Goal: Information Seeking & Learning: Learn about a topic

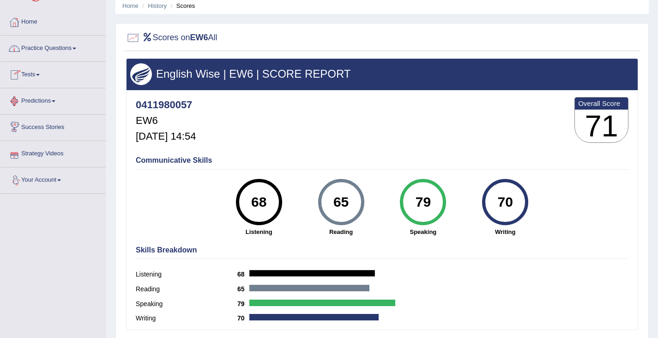
scroll to position [45, 0]
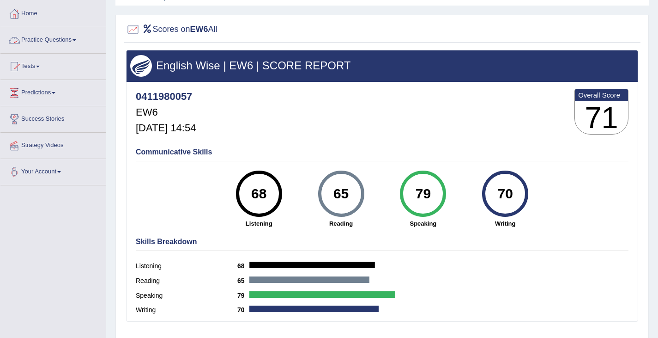
click at [46, 36] on link "Practice Questions" at bounding box center [52, 38] width 105 height 23
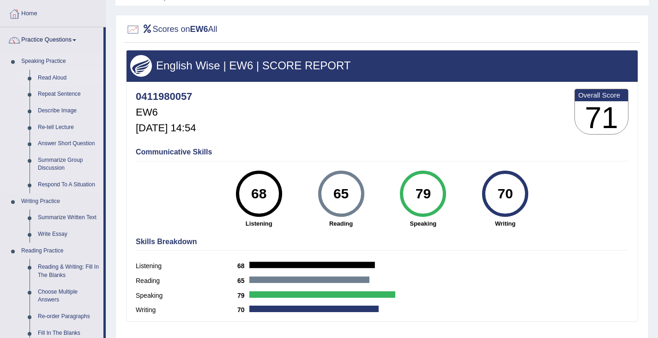
click at [54, 77] on link "Read Aloud" at bounding box center [69, 78] width 70 height 17
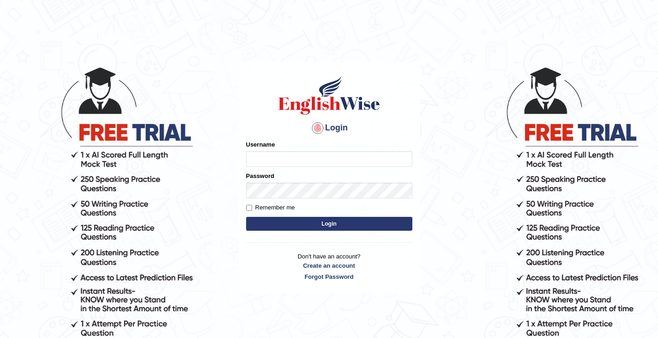
click at [277, 153] on input "Username" at bounding box center [329, 159] width 166 height 16
type input "0411980057"
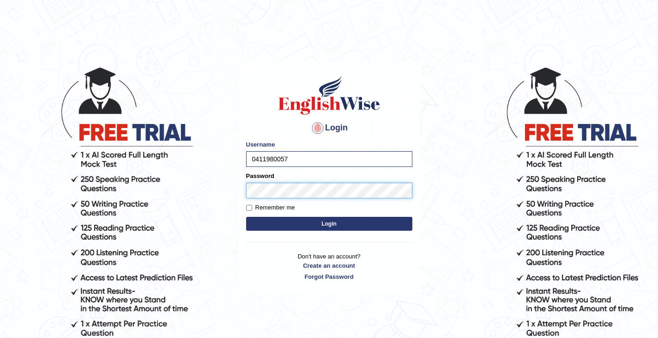
click at [246, 217] on button "Login" at bounding box center [329, 224] width 166 height 14
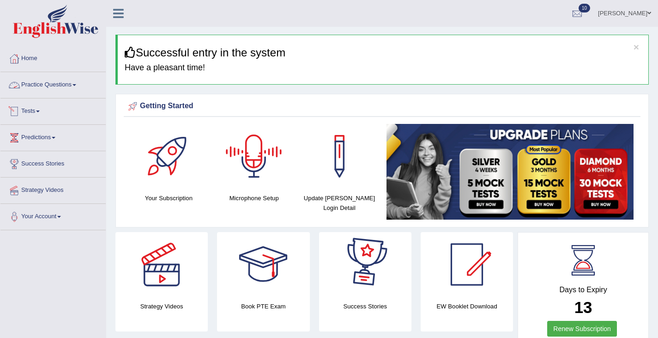
click at [40, 87] on link "Practice Questions" at bounding box center [52, 83] width 105 height 23
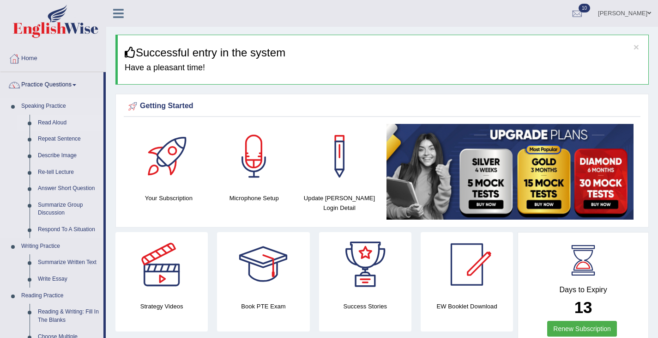
click at [51, 121] on link "Read Aloud" at bounding box center [69, 123] width 70 height 17
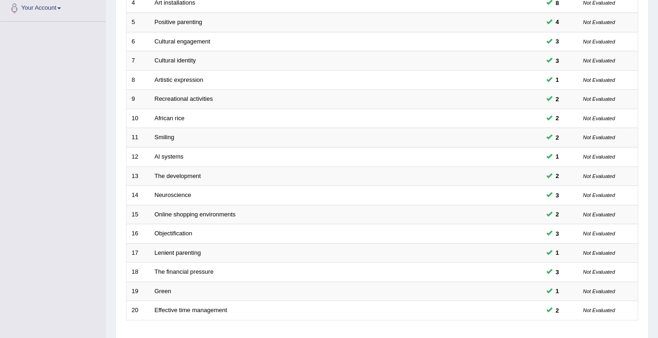
scroll to position [274, 0]
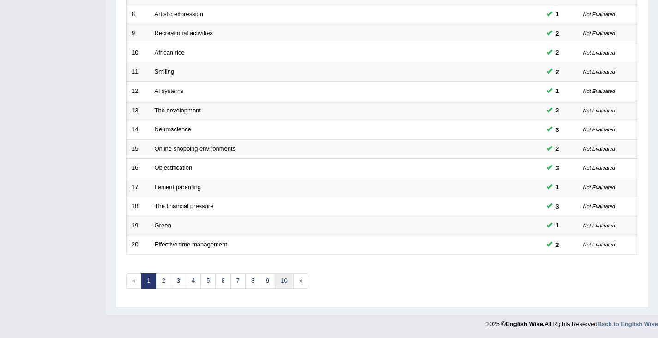
click at [285, 283] on link "10" at bounding box center [284, 280] width 18 height 15
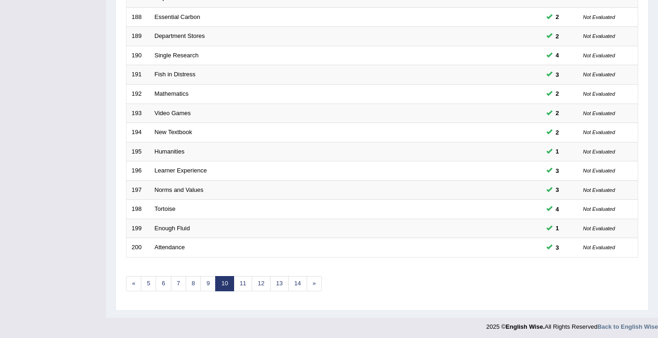
scroll to position [274, 0]
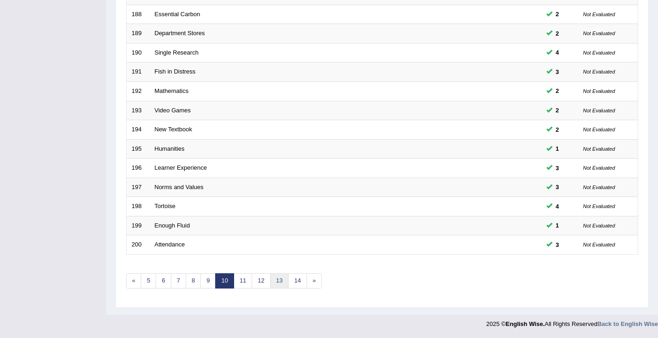
click at [279, 279] on link "13" at bounding box center [279, 280] width 18 height 15
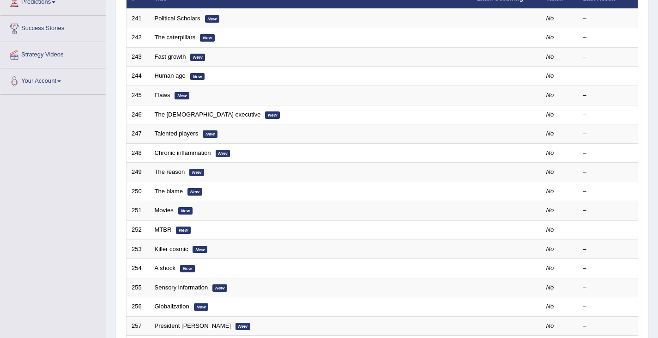
scroll to position [274, 0]
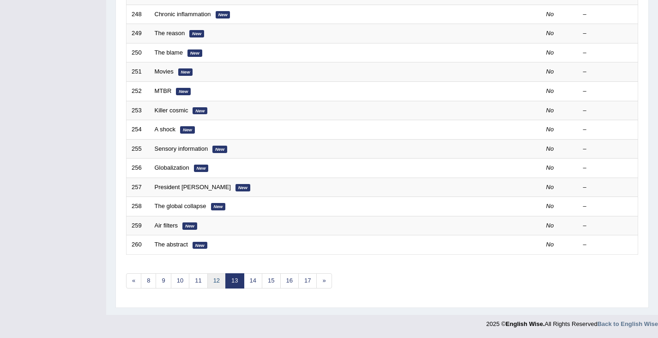
click at [213, 286] on link "12" at bounding box center [216, 280] width 18 height 15
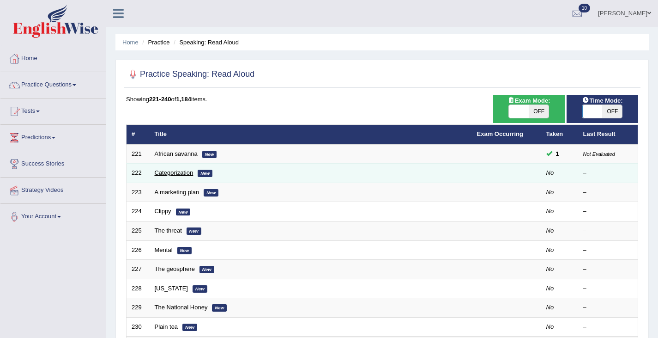
click at [178, 175] on link "Categorization" at bounding box center [174, 172] width 39 height 7
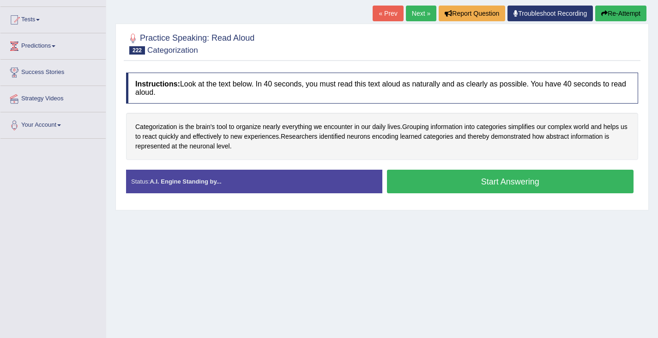
scroll to position [94, 0]
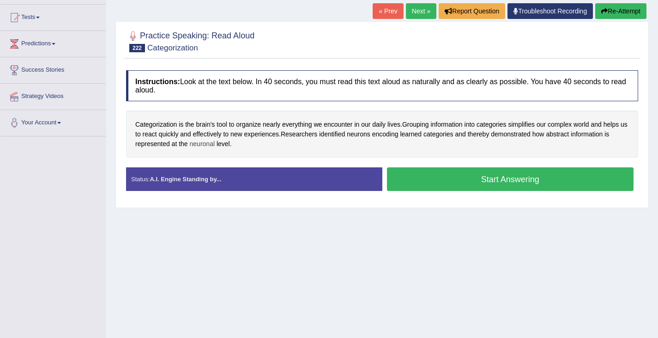
click at [203, 146] on span "neuronal" at bounding box center [202, 144] width 25 height 10
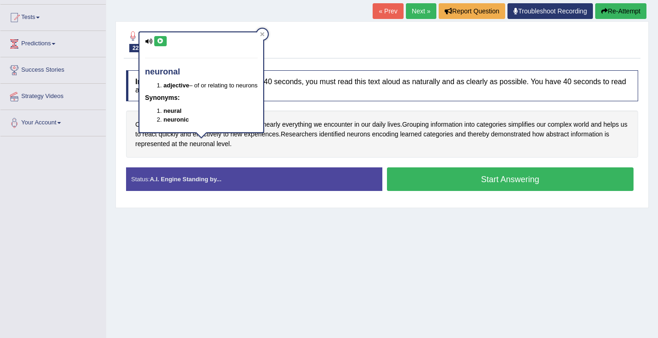
click at [160, 42] on icon at bounding box center [160, 41] width 7 height 6
click at [448, 173] on button "Start Answering" at bounding box center [510, 179] width 247 height 24
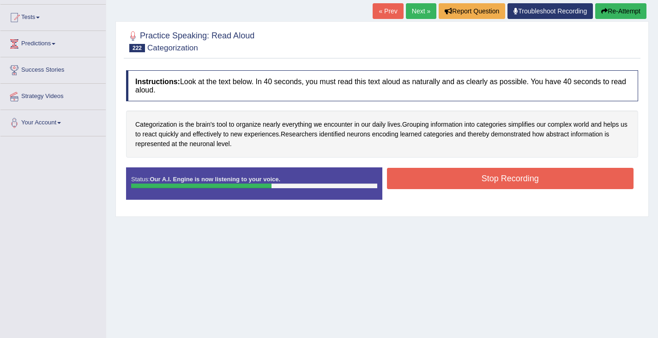
click at [456, 184] on button "Stop Recording" at bounding box center [510, 178] width 247 height 21
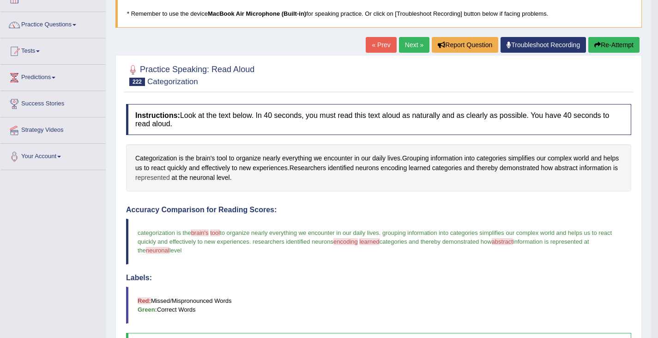
scroll to position [29, 0]
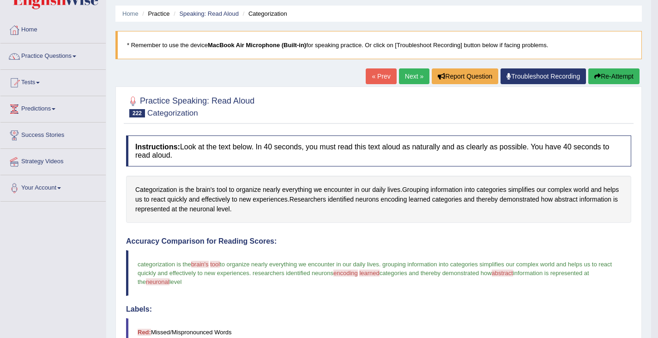
click at [607, 83] on button "Re-Attempt" at bounding box center [613, 76] width 51 height 16
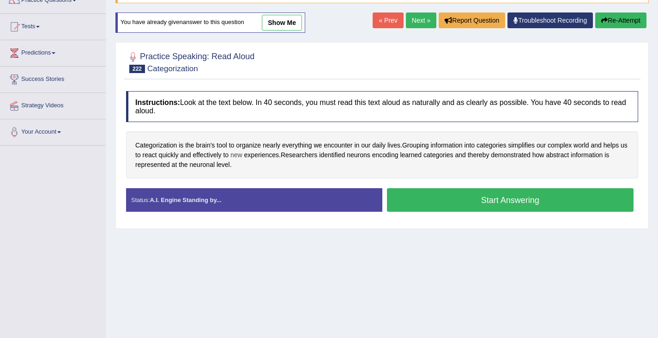
scroll to position [95, 0]
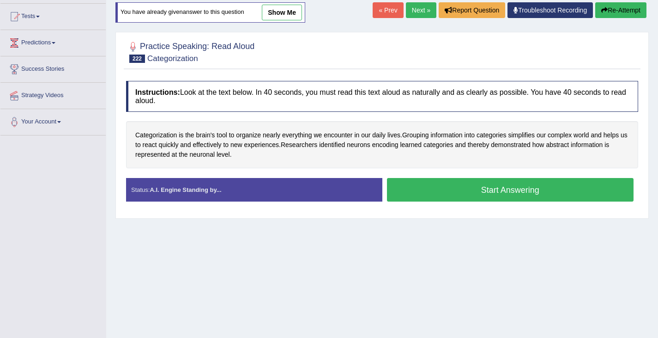
click at [462, 194] on button "Start Answering" at bounding box center [510, 190] width 247 height 24
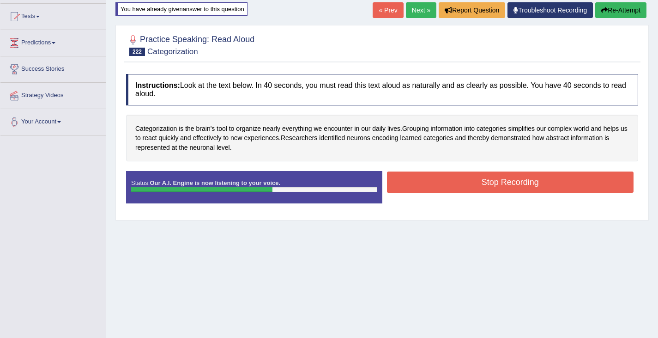
click at [453, 188] on button "Stop Recording" at bounding box center [510, 181] width 247 height 21
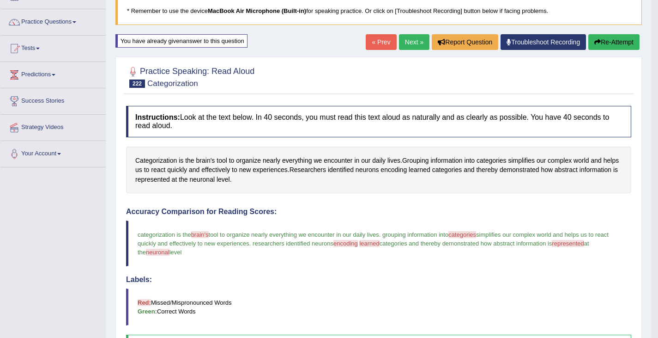
scroll to position [53, 0]
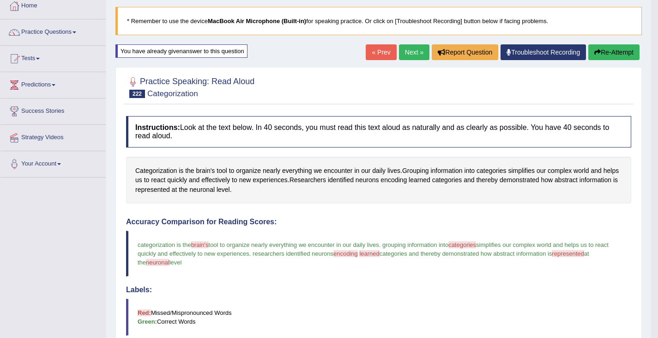
click at [415, 52] on link "Next »" at bounding box center [414, 52] width 30 height 16
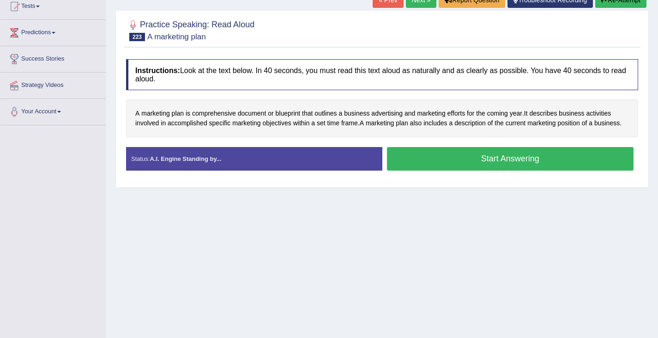
scroll to position [104, 0]
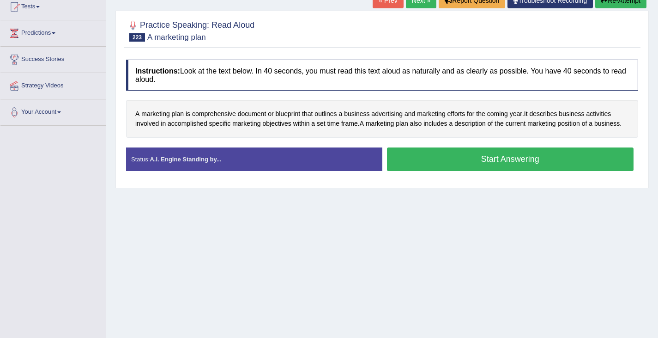
click at [463, 167] on button "Start Answering" at bounding box center [510, 159] width 247 height 24
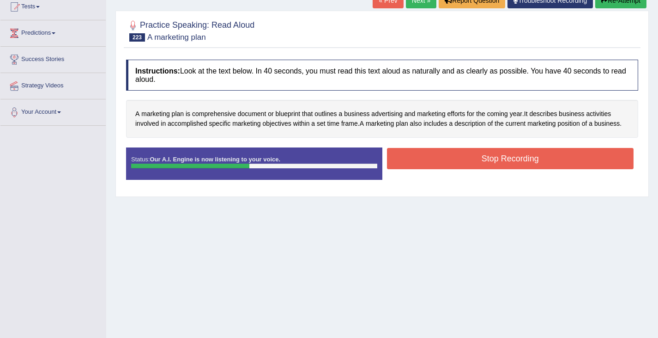
click at [523, 169] on button "Stop Recording" at bounding box center [510, 158] width 247 height 21
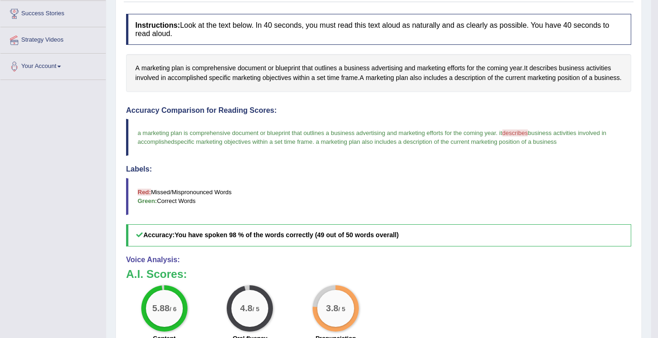
scroll to position [52, 0]
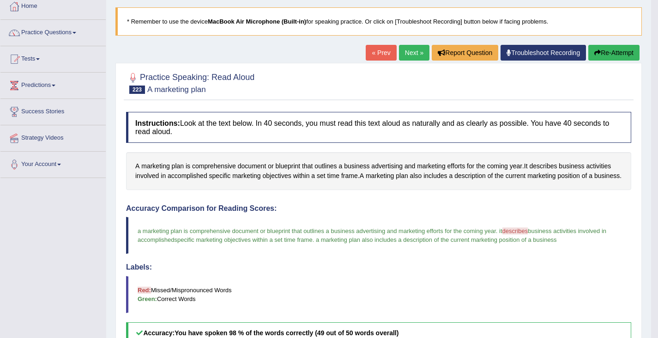
click at [415, 56] on link "Next »" at bounding box center [414, 53] width 30 height 16
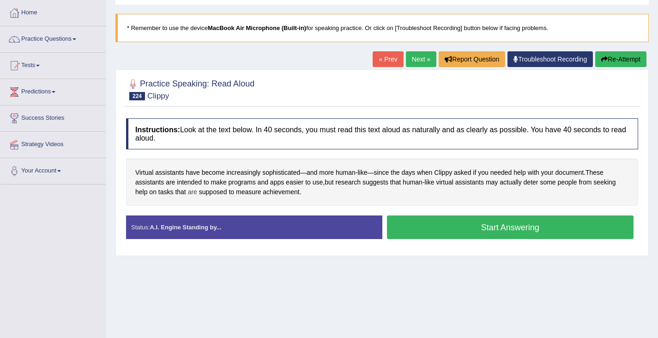
scroll to position [54, 0]
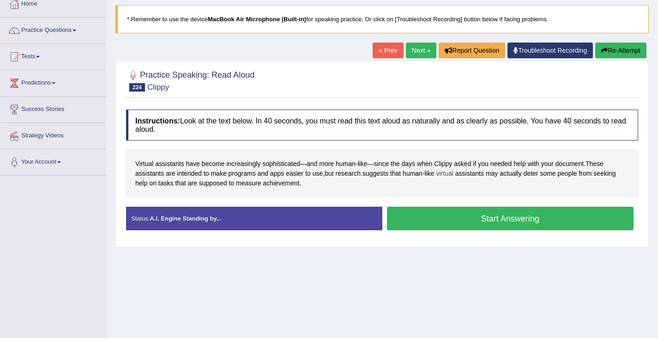
click at [452, 171] on span "virtual" at bounding box center [444, 174] width 17 height 10
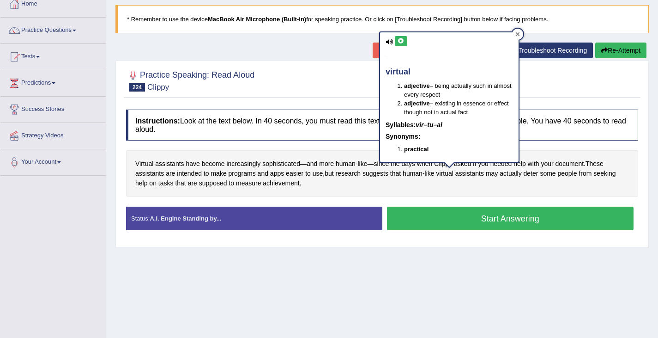
click at [515, 33] on icon at bounding box center [517, 34] width 5 height 5
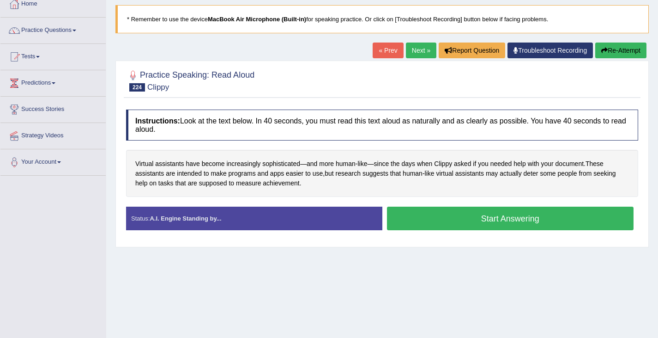
click at [484, 223] on button "Start Answering" at bounding box center [510, 218] width 247 height 24
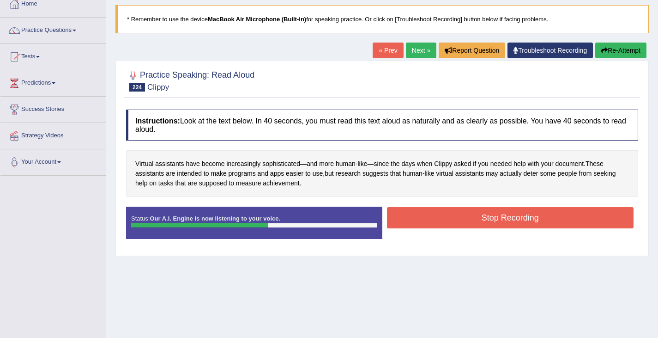
click at [439, 220] on button "Stop Recording" at bounding box center [510, 217] width 247 height 21
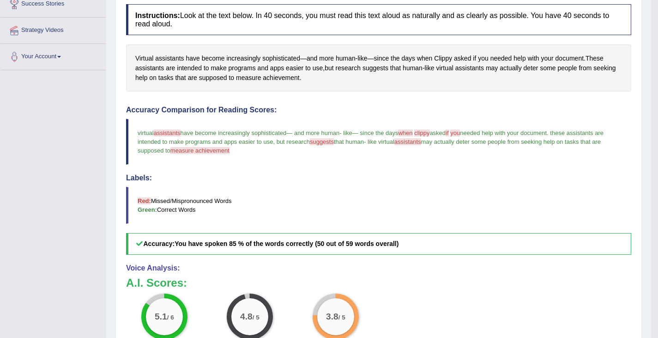
scroll to position [166, 0]
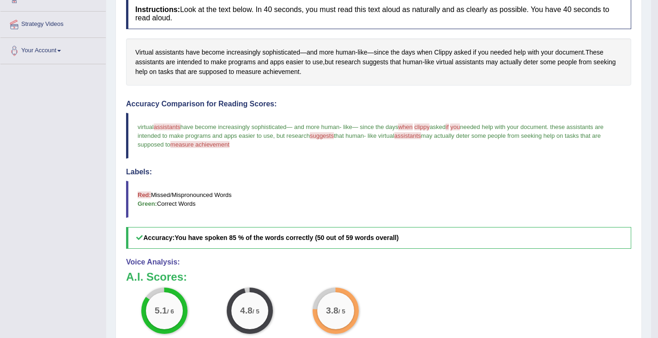
click at [322, 144] on blockquote "virtual assistants assistant have become increasingly sophisticated — and more …" at bounding box center [378, 136] width 505 height 46
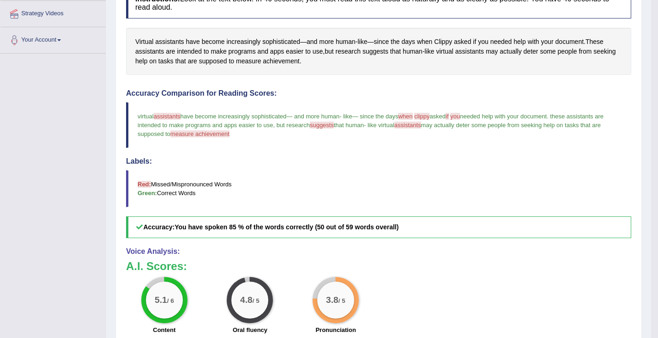
scroll to position [179, 0]
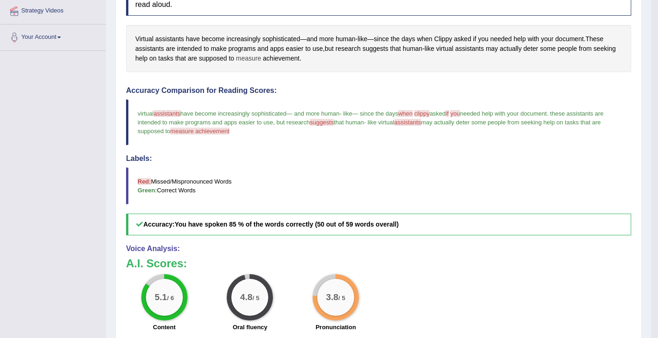
click at [249, 58] on span "measure" at bounding box center [248, 59] width 25 height 10
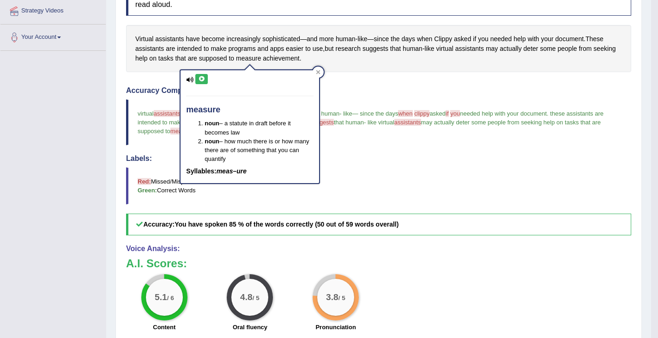
click at [201, 75] on button at bounding box center [201, 79] width 12 height 10
click at [201, 78] on icon at bounding box center [201, 79] width 7 height 6
click at [321, 71] on div at bounding box center [318, 71] width 11 height 11
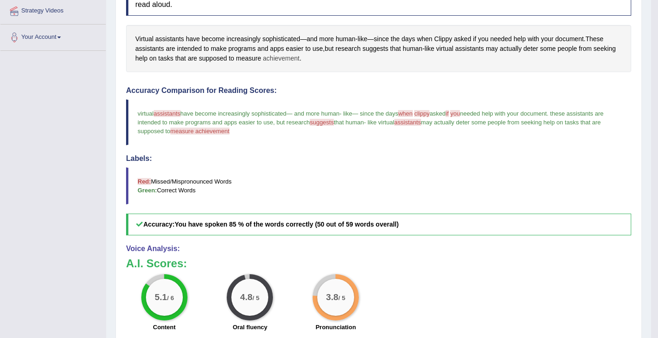
click at [277, 60] on span "achievement" at bounding box center [281, 59] width 36 height 10
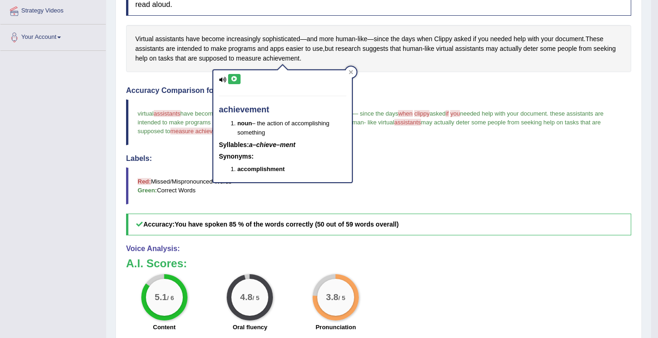
click at [235, 76] on icon at bounding box center [234, 79] width 7 height 6
click at [235, 78] on icon at bounding box center [234, 79] width 7 height 6
click at [191, 202] on blockquote "Red: Missed/Mispronounced Words Green: Correct Words" at bounding box center [378, 185] width 505 height 37
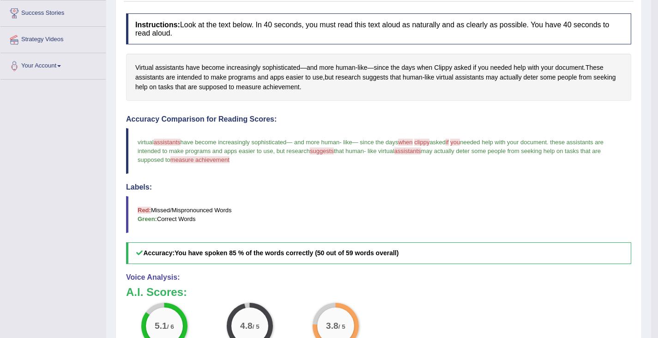
scroll to position [148, 0]
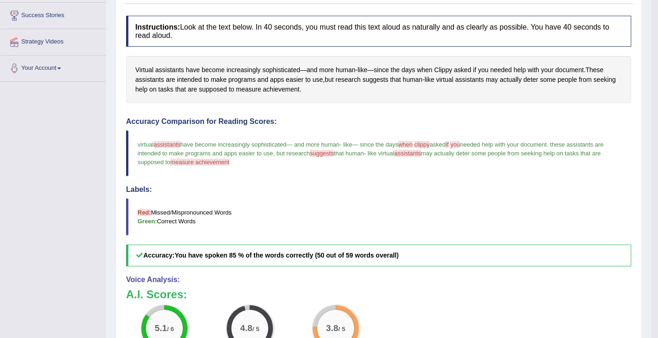
click at [191, 202] on blockquote "Red: Missed/Mispronounced Words Green: Correct Words" at bounding box center [378, 216] width 505 height 37
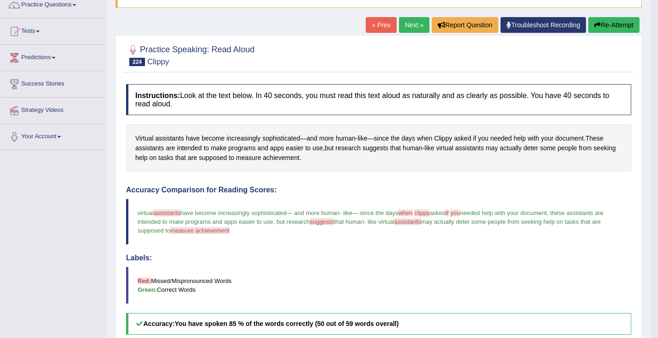
scroll to position [66, 0]
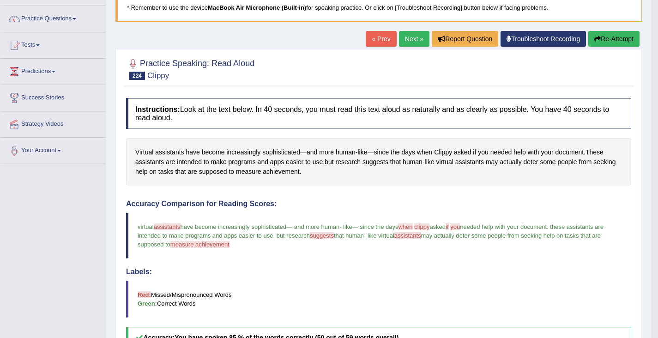
click at [605, 36] on button "Re-Attempt" at bounding box center [613, 39] width 51 height 16
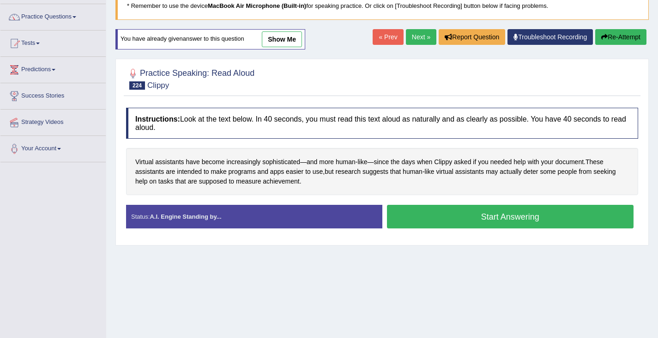
scroll to position [65, 0]
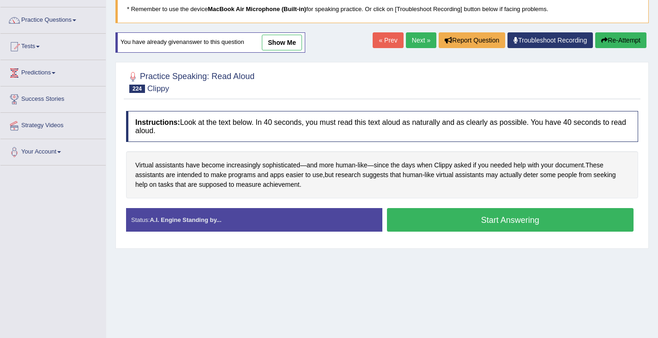
click at [521, 221] on button "Start Answering" at bounding box center [510, 220] width 247 height 24
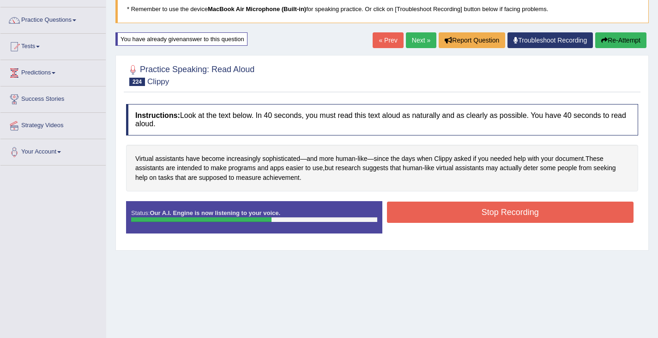
click at [461, 205] on button "Stop Recording" at bounding box center [510, 211] width 247 height 21
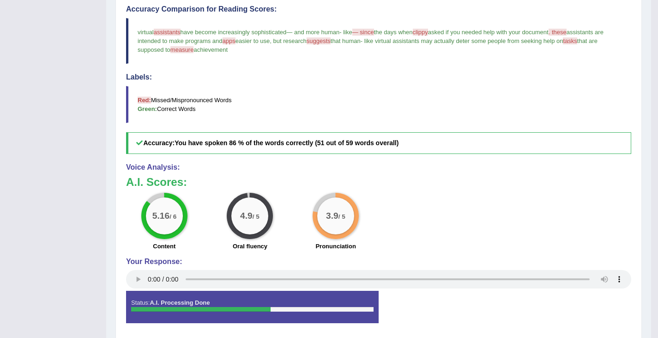
scroll to position [266, 0]
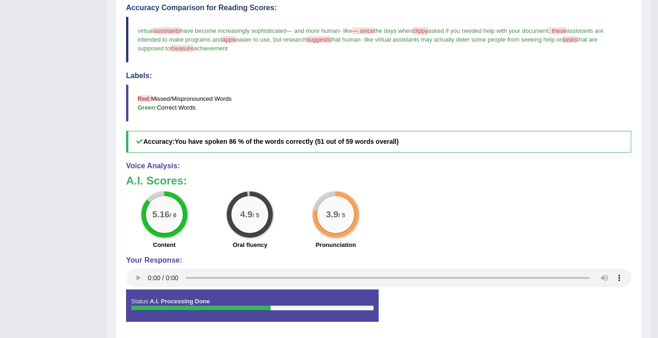
click at [275, 185] on h3 "A.I. Scores:" at bounding box center [378, 181] width 505 height 12
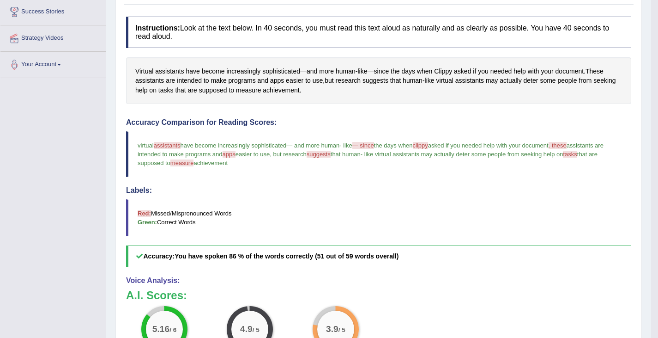
scroll to position [102, 0]
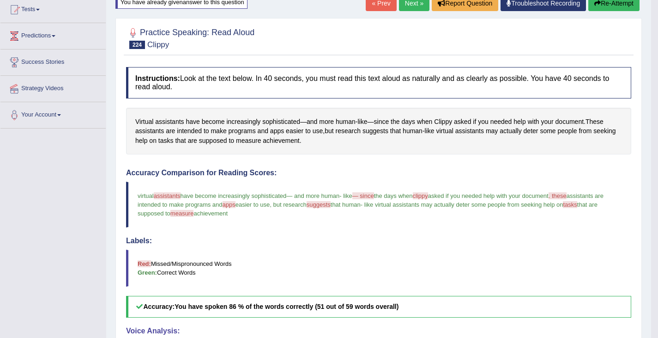
click at [404, 3] on link "Next »" at bounding box center [414, 3] width 30 height 16
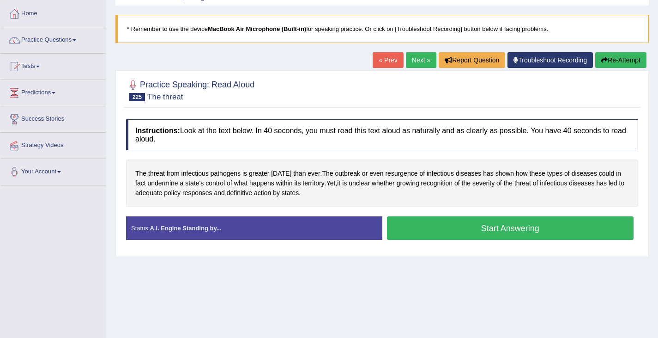
scroll to position [53, 0]
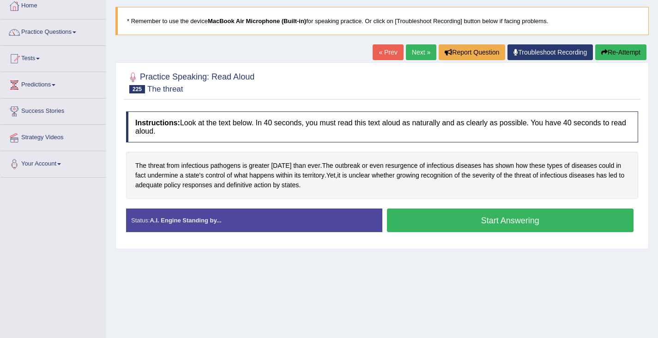
click at [461, 225] on button "Start Answering" at bounding box center [510, 220] width 247 height 24
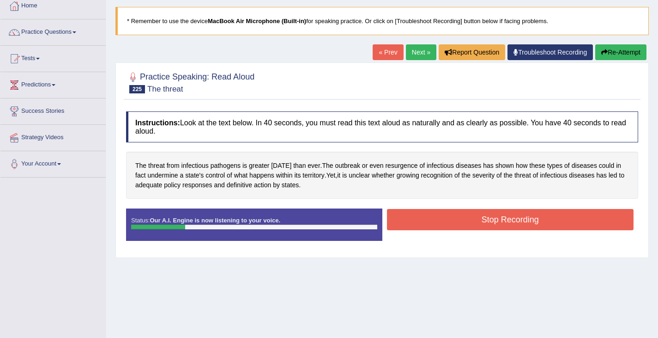
click at [612, 54] on button "Re-Attempt" at bounding box center [620, 52] width 51 height 16
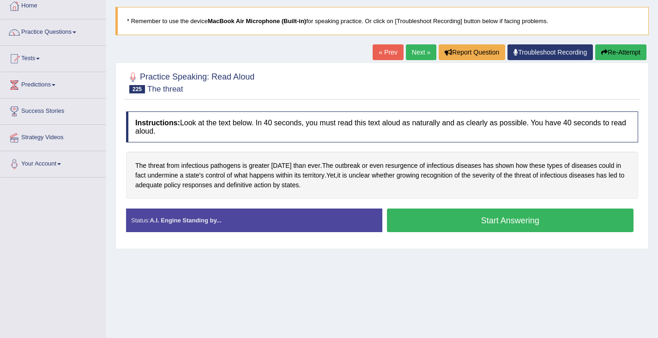
click at [446, 223] on button "Start Answering" at bounding box center [510, 220] width 247 height 24
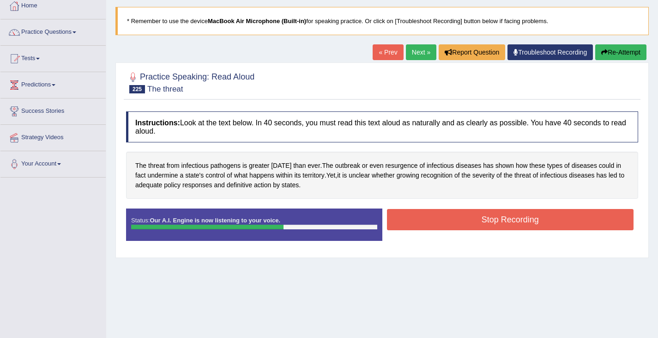
click at [439, 219] on button "Stop Recording" at bounding box center [510, 219] width 247 height 21
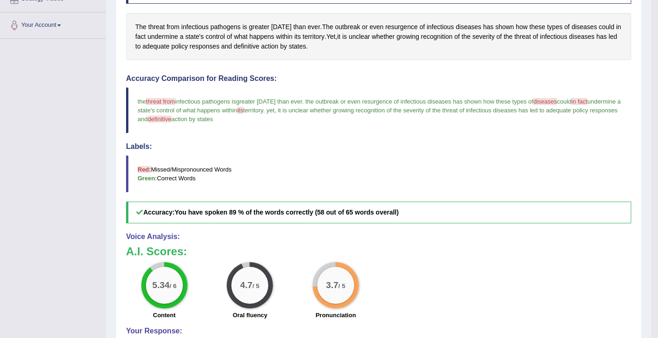
scroll to position [167, 0]
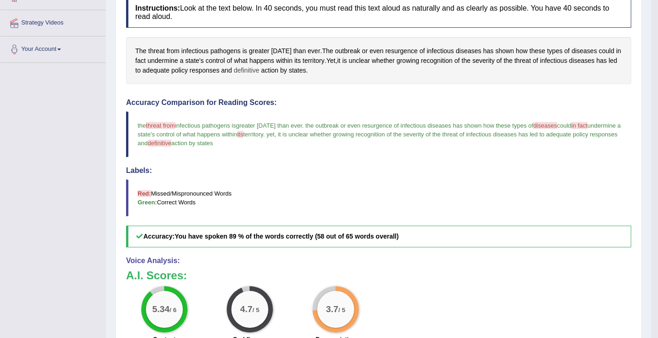
click at [259, 70] on span "definitive" at bounding box center [246, 71] width 25 height 10
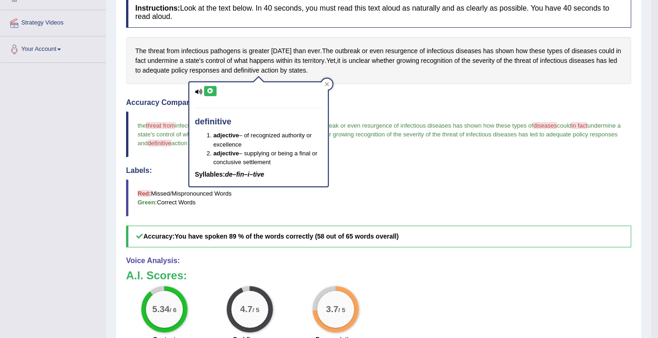
click at [213, 91] on icon at bounding box center [210, 91] width 7 height 6
click at [209, 91] on icon at bounding box center [210, 91] width 7 height 6
click at [378, 167] on h4 "Labels:" at bounding box center [378, 170] width 505 height 8
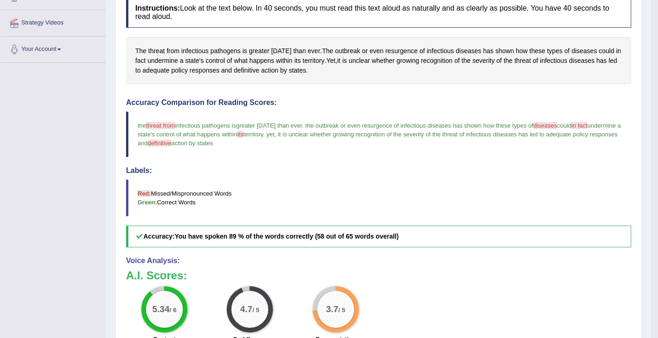
click at [154, 126] on span "threat from" at bounding box center [160, 125] width 29 height 7
click at [156, 52] on span "threat" at bounding box center [156, 51] width 17 height 10
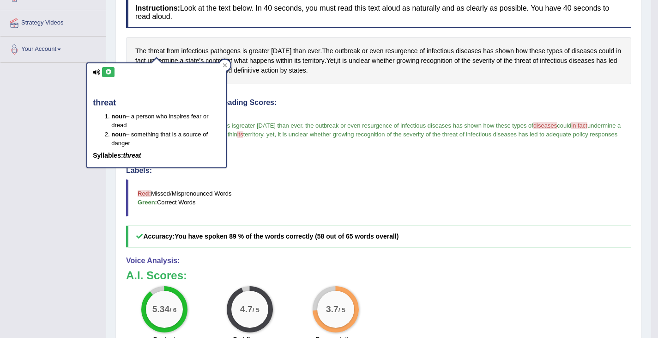
click at [107, 72] on icon at bounding box center [108, 72] width 7 height 6
click at [319, 170] on h4 "Labels:" at bounding box center [378, 170] width 505 height 8
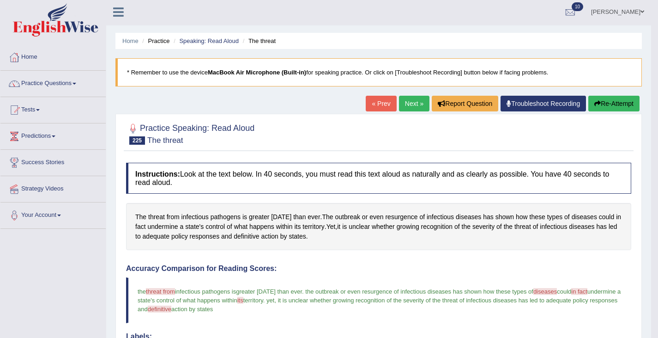
scroll to position [0, 0]
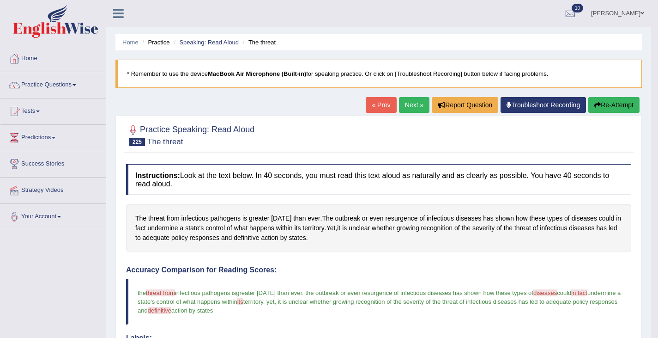
click at [410, 105] on link "Next »" at bounding box center [414, 105] width 30 height 16
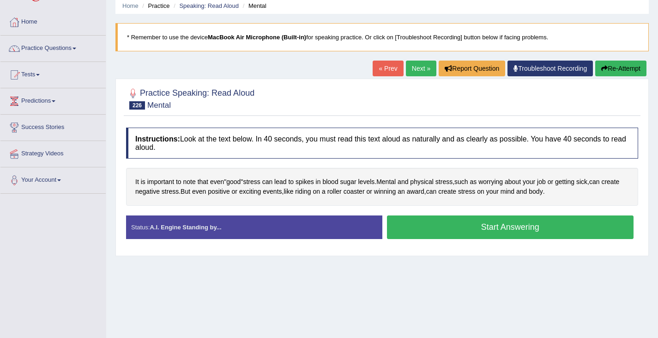
scroll to position [42, 0]
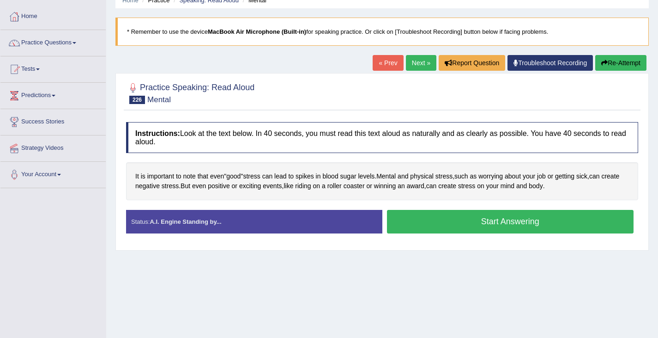
click at [471, 224] on button "Start Answering" at bounding box center [510, 222] width 247 height 24
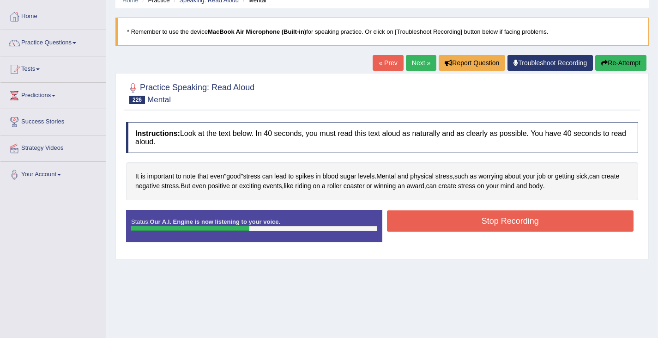
click at [515, 216] on button "Stop Recording" at bounding box center [510, 220] width 247 height 21
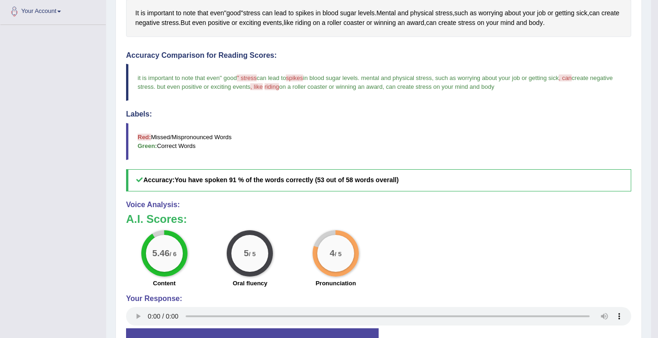
scroll to position [204, 0]
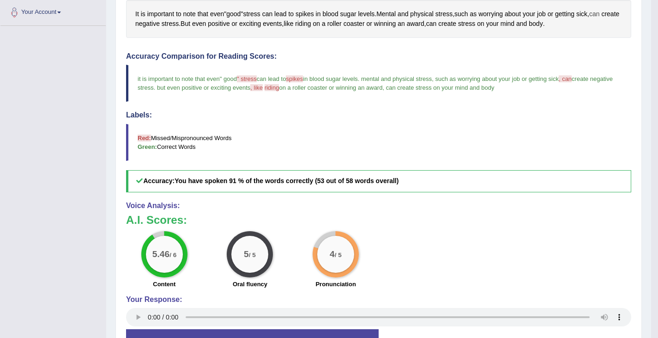
click at [600, 15] on span "can" at bounding box center [594, 14] width 11 height 10
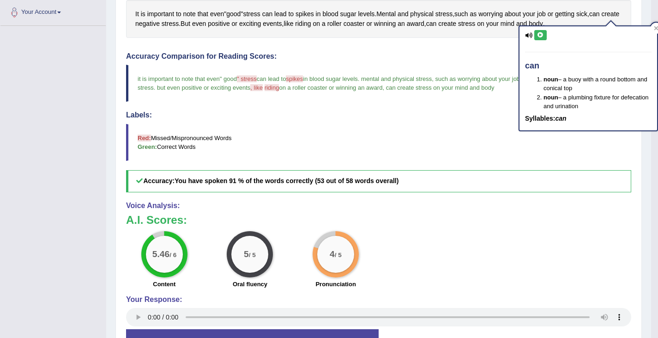
click at [541, 33] on icon at bounding box center [540, 35] width 7 height 6
click at [253, 135] on blockquote "Red: Missed/Mispronounced Words Green: Correct Words" at bounding box center [378, 142] width 505 height 37
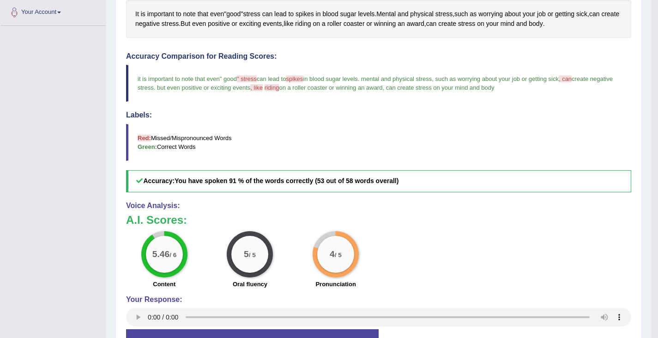
click at [303, 78] on span "spikes" at bounding box center [294, 78] width 17 height 7
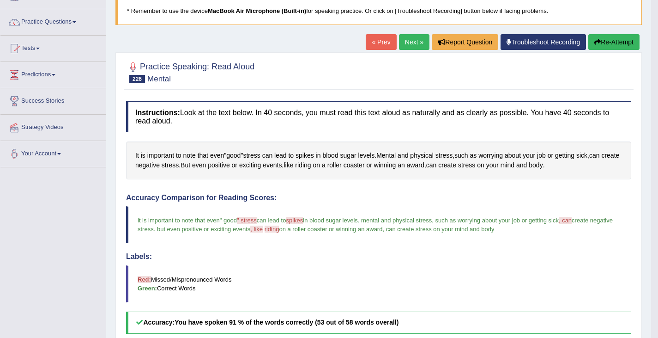
scroll to position [52, 0]
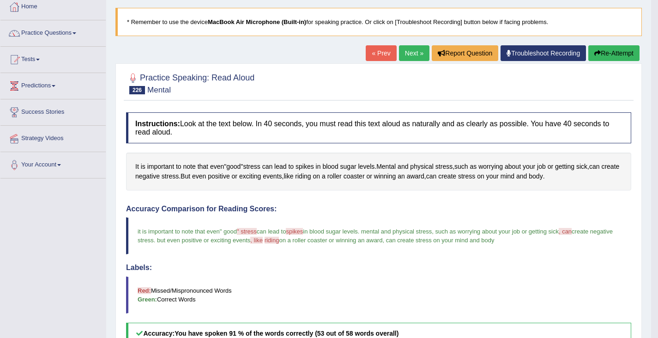
click at [610, 50] on button "Re-Attempt" at bounding box center [613, 53] width 51 height 16
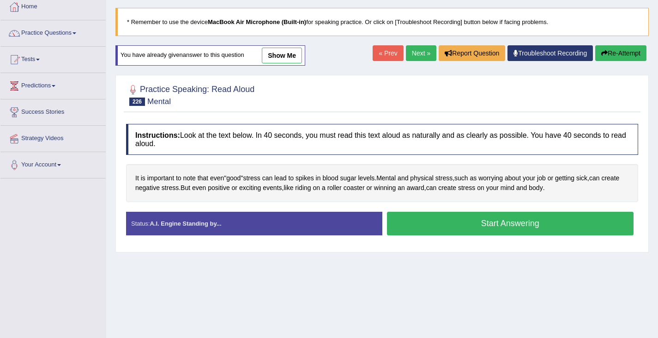
click at [488, 224] on button "Start Answering" at bounding box center [510, 223] width 247 height 24
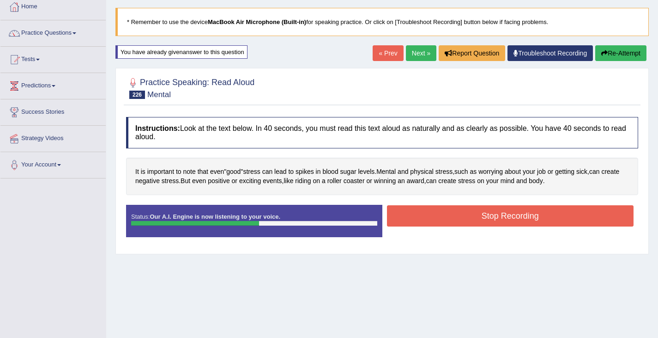
click at [493, 217] on button "Stop Recording" at bounding box center [510, 215] width 247 height 21
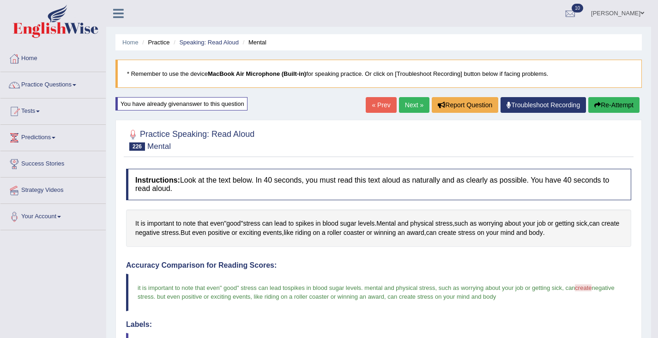
click at [399, 105] on link "Next »" at bounding box center [414, 105] width 30 height 16
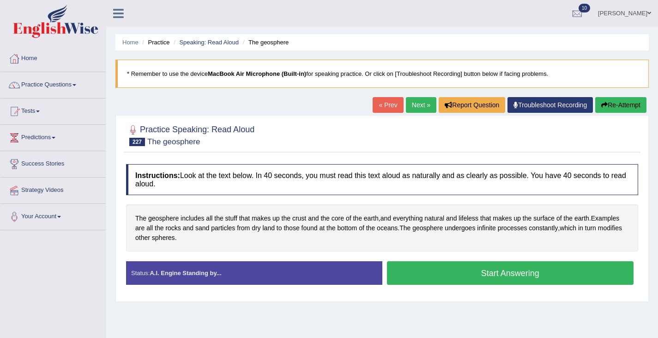
click at [452, 274] on button "Start Answering" at bounding box center [510, 273] width 247 height 24
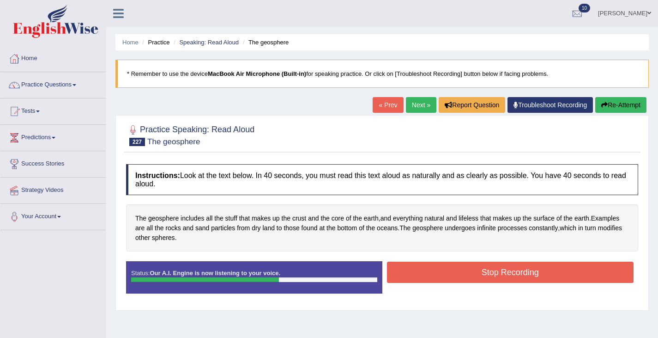
click at [434, 282] on button "Stop Recording" at bounding box center [510, 271] width 247 height 21
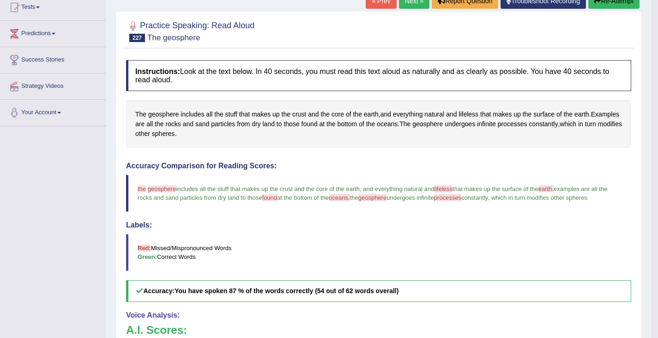
scroll to position [105, 0]
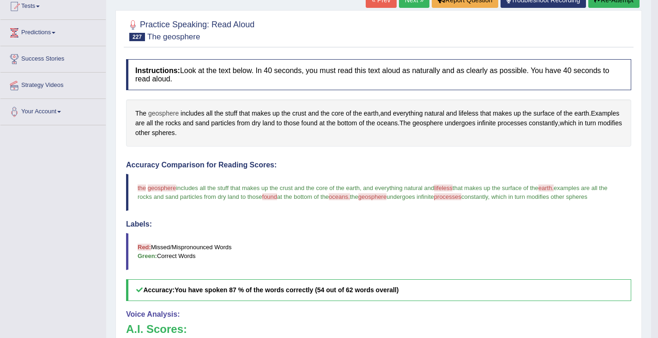
click at [157, 113] on span "geosphere" at bounding box center [163, 114] width 30 height 10
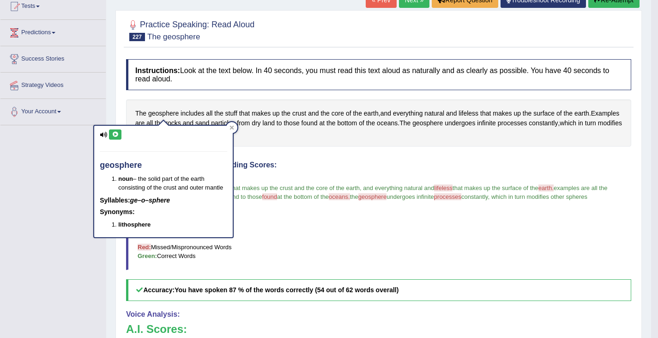
click at [153, 99] on div "Instructions: Look at the text below. In 40 seconds, you must read this text al…" at bounding box center [379, 267] width 510 height 427
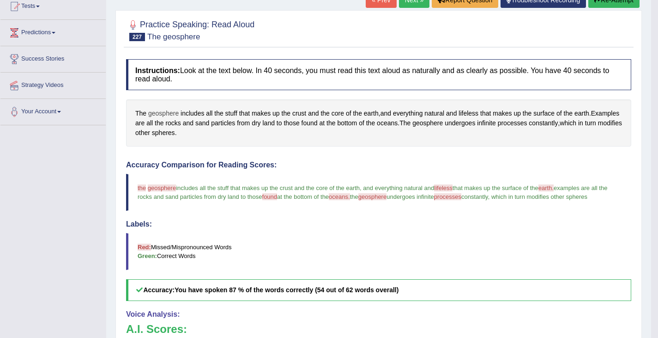
click at [154, 111] on span "geosphere" at bounding box center [163, 114] width 30 height 10
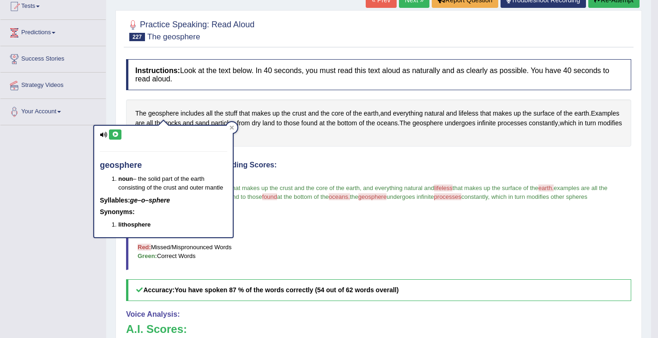
click at [115, 136] on icon at bounding box center [115, 135] width 7 height 6
click at [116, 133] on icon at bounding box center [115, 135] width 7 height 6
click at [268, 135] on div "The geosphere includes all the stuff that makes up the crust and the core of th…" at bounding box center [378, 122] width 505 height 47
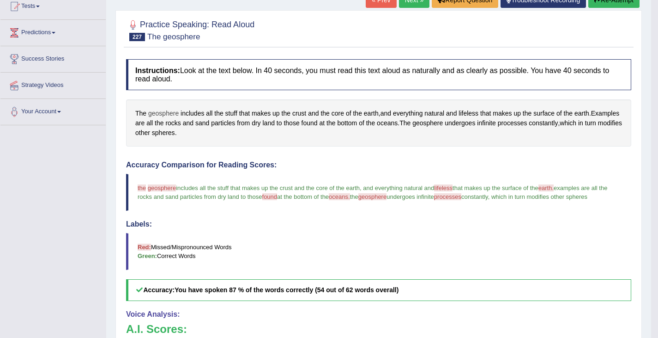
click at [170, 111] on span "geosphere" at bounding box center [163, 114] width 30 height 10
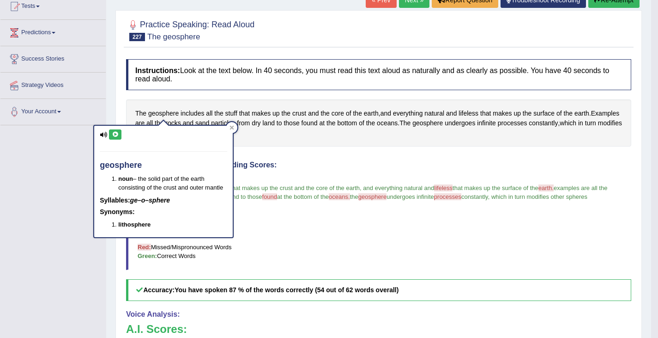
click at [115, 129] on button at bounding box center [115, 134] width 12 height 10
click at [230, 128] on icon at bounding box center [231, 127] width 5 height 5
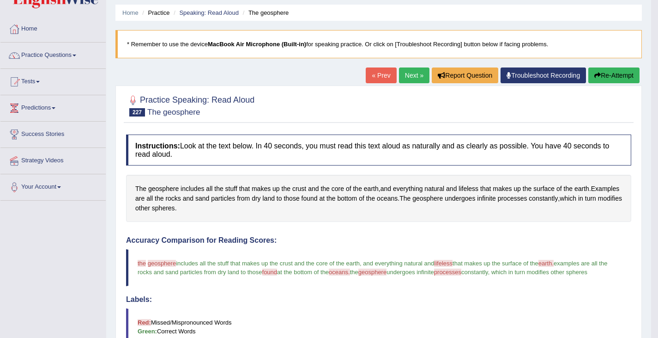
scroll to position [32, 0]
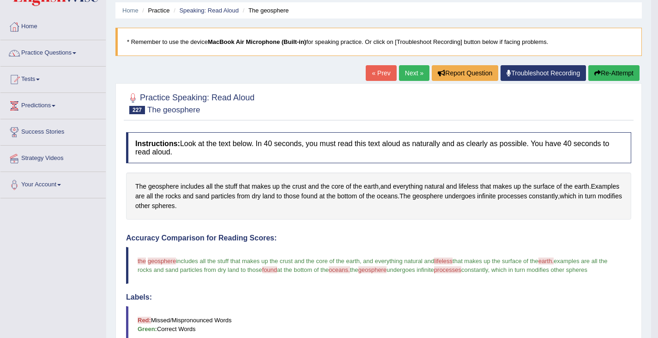
click at [405, 69] on link "Next »" at bounding box center [414, 73] width 30 height 16
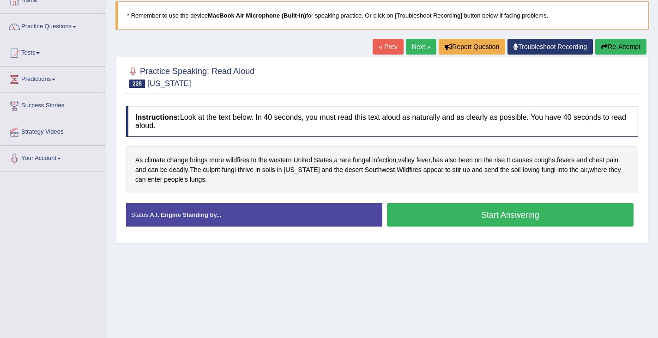
scroll to position [61, 0]
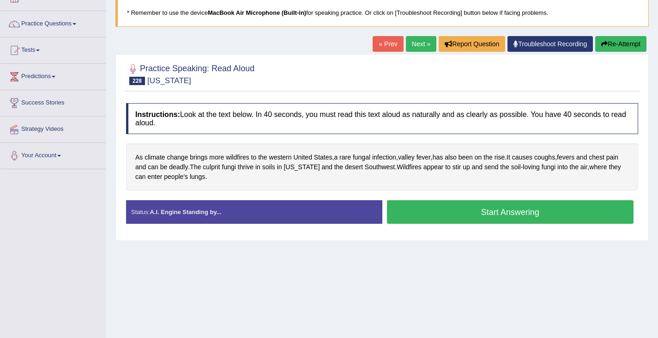
click at [460, 215] on button "Start Answering" at bounding box center [510, 212] width 247 height 24
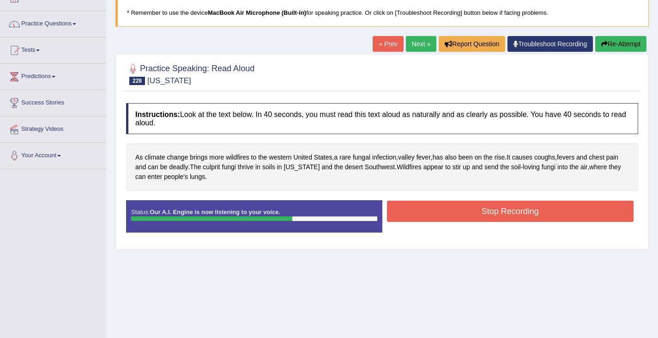
click at [473, 205] on button "Stop Recording" at bounding box center [510, 210] width 247 height 21
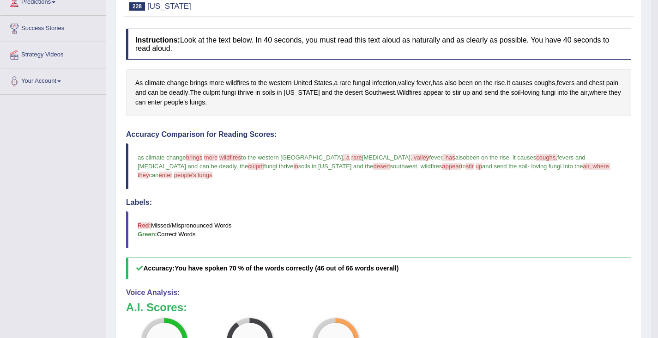
scroll to position [79, 0]
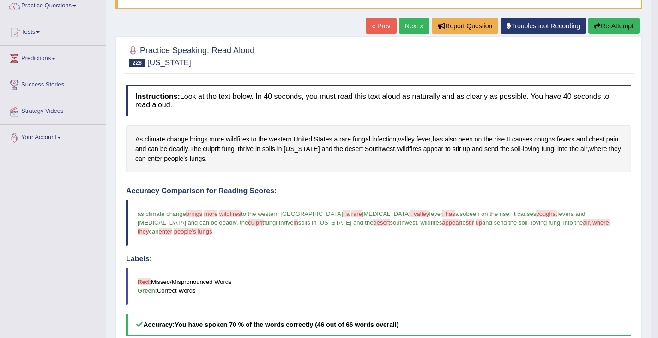
click at [618, 23] on button "Re-Attempt" at bounding box center [613, 26] width 51 height 16
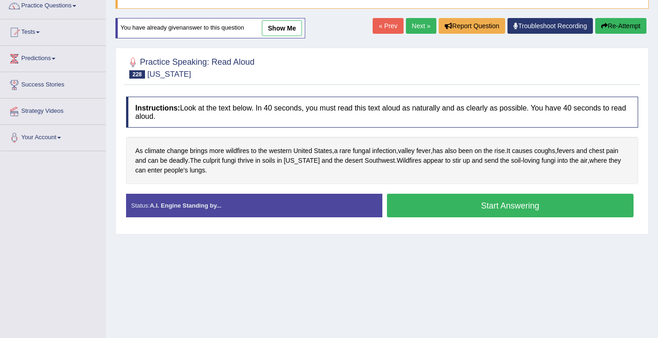
click at [478, 209] on button "Start Answering" at bounding box center [510, 205] width 247 height 24
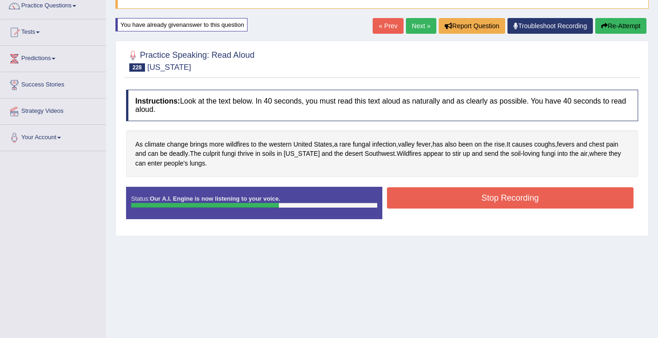
click at [485, 198] on button "Stop Recording" at bounding box center [510, 197] width 247 height 21
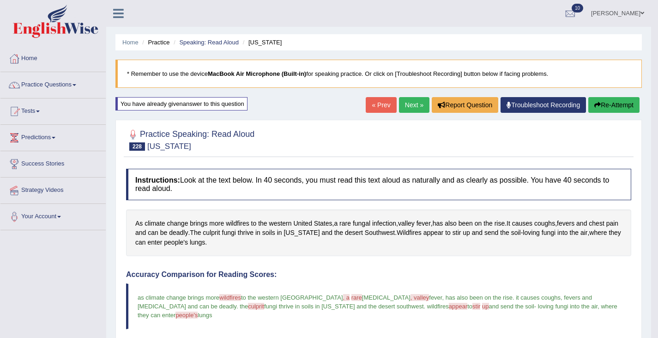
click at [409, 104] on link "Next »" at bounding box center [414, 105] width 30 height 16
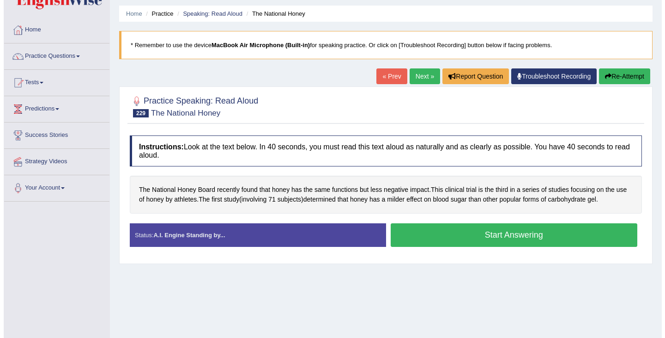
scroll to position [29, 0]
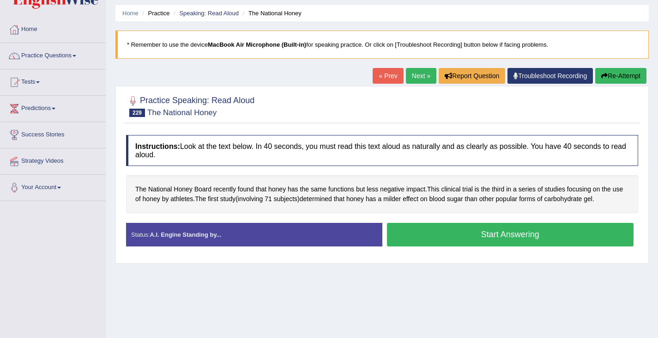
click at [469, 216] on div "Instructions: Look at the text below. In 40 seconds, you must read this text al…" at bounding box center [382, 193] width 517 height 127
click at [462, 244] on button "Start Answering" at bounding box center [510, 235] width 247 height 24
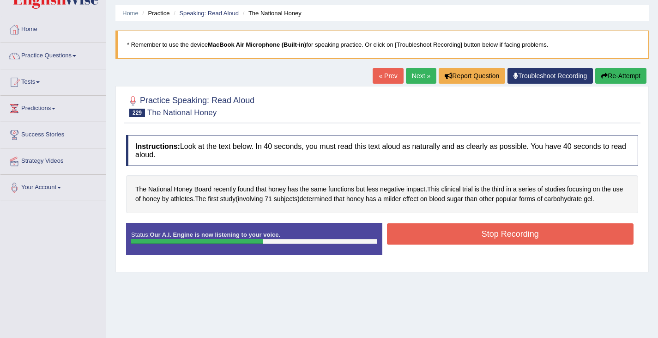
click at [513, 234] on button "Stop Recording" at bounding box center [510, 233] width 247 height 21
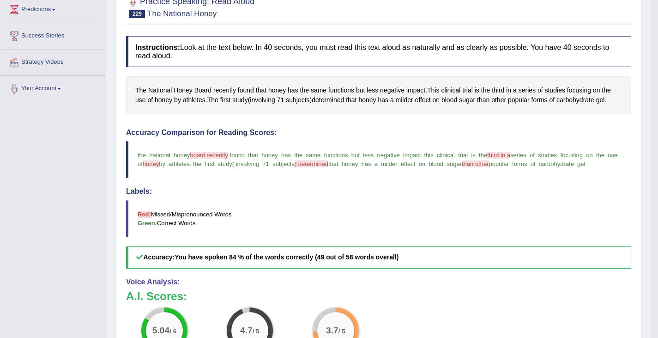
scroll to position [126, 0]
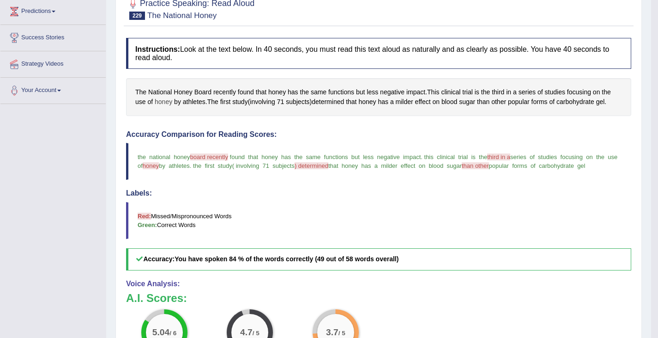
click at [161, 98] on span "honey" at bounding box center [164, 102] width 18 height 10
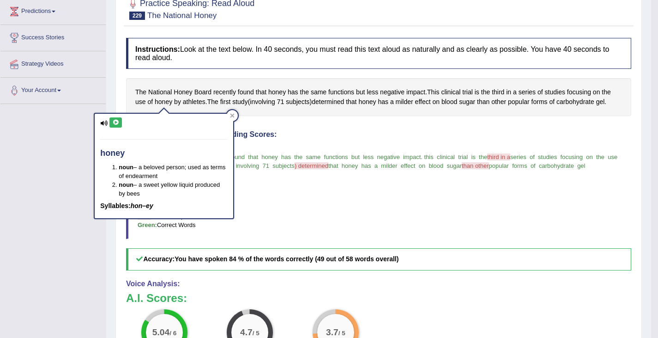
click at [115, 124] on icon at bounding box center [115, 123] width 7 height 6
click at [117, 120] on icon at bounding box center [115, 123] width 7 height 6
click at [345, 131] on h4 "Accuracy Comparison for Reading Scores:" at bounding box center [378, 134] width 505 height 8
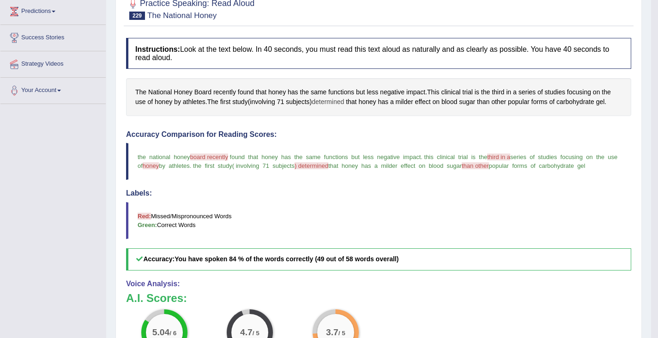
click at [333, 102] on span "determined" at bounding box center [328, 102] width 32 height 10
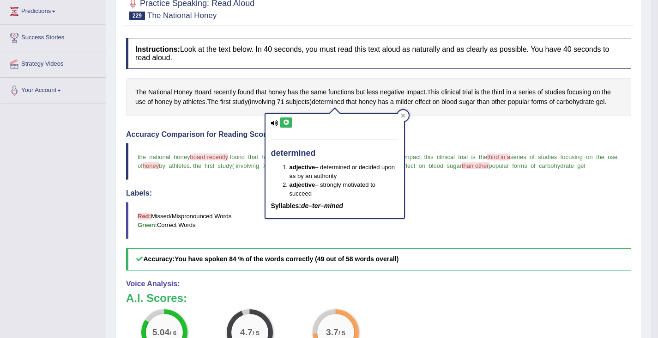
click at [287, 119] on button at bounding box center [286, 122] width 12 height 10
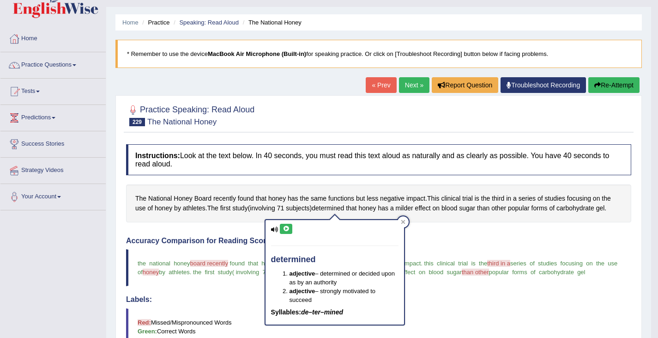
scroll to position [0, 0]
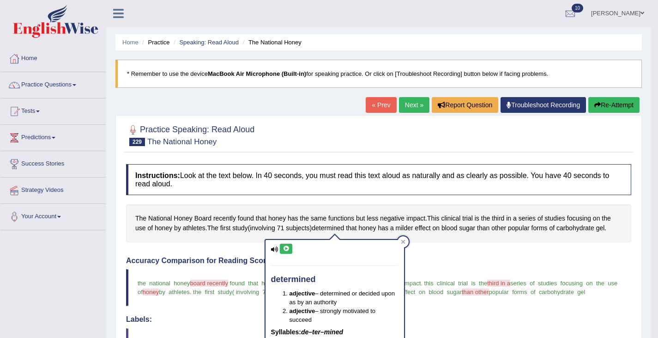
click at [630, 105] on button "Re-Attempt" at bounding box center [613, 105] width 51 height 16
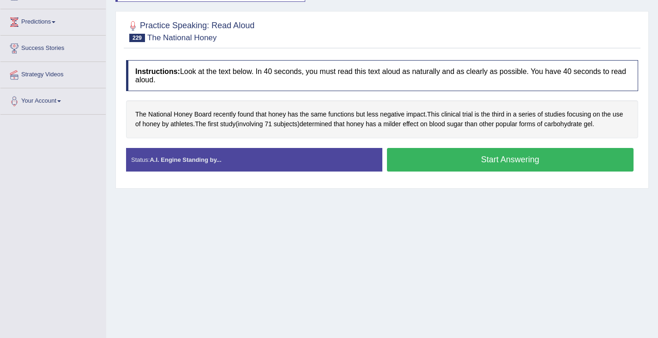
scroll to position [147, 0]
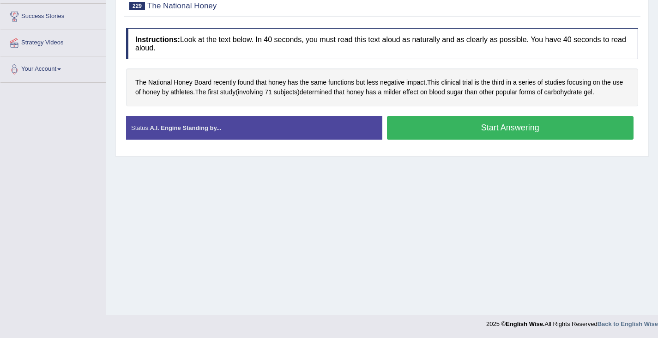
click at [505, 126] on button "Start Answering" at bounding box center [510, 128] width 247 height 24
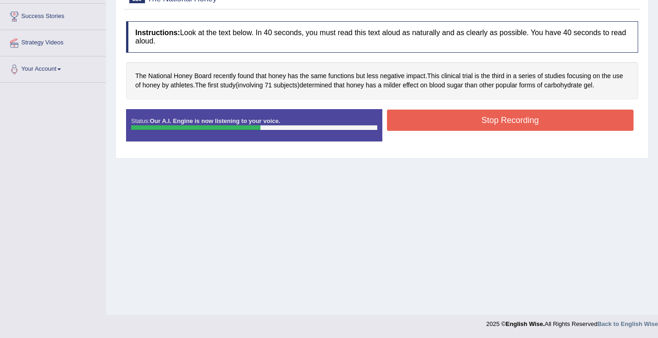
click at [515, 122] on button "Stop Recording" at bounding box center [510, 119] width 247 height 21
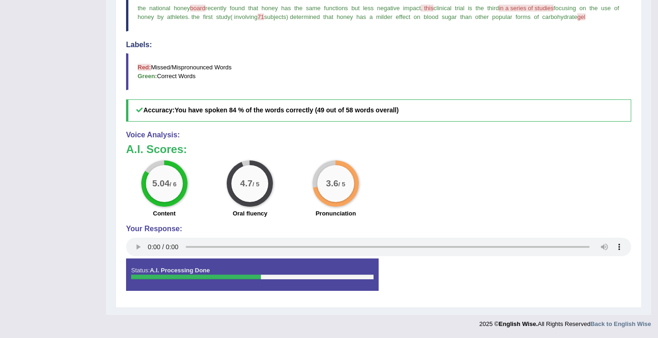
scroll to position [0, 0]
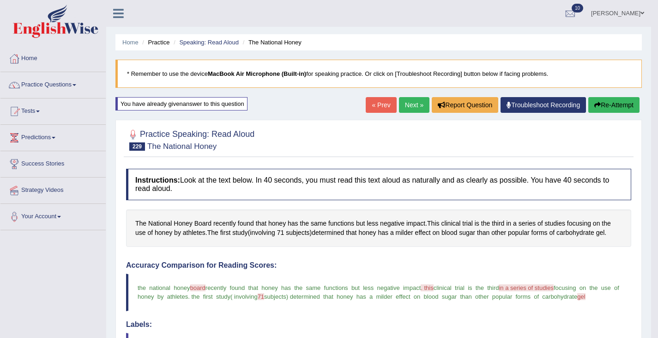
click at [406, 105] on link "Next »" at bounding box center [414, 105] width 30 height 16
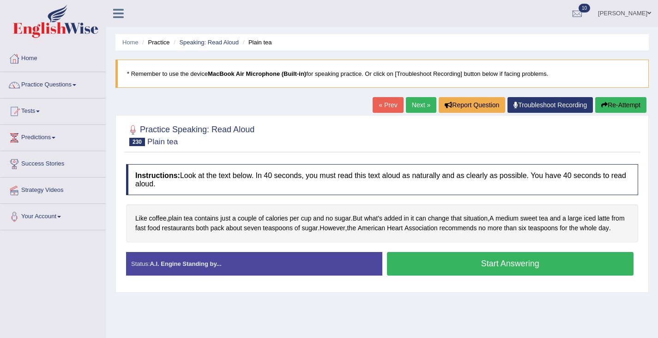
click at [455, 275] on button "Start Answering" at bounding box center [510, 264] width 247 height 24
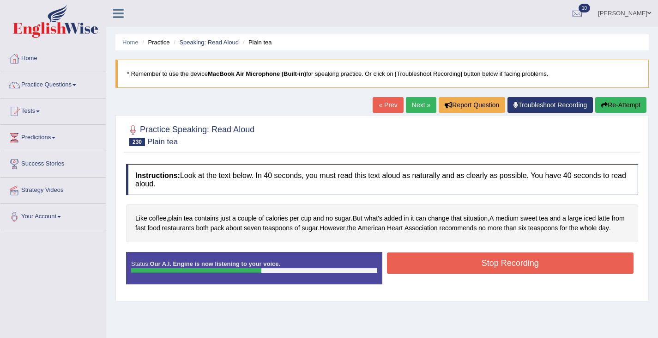
click at [392, 273] on button "Stop Recording" at bounding box center [510, 262] width 247 height 21
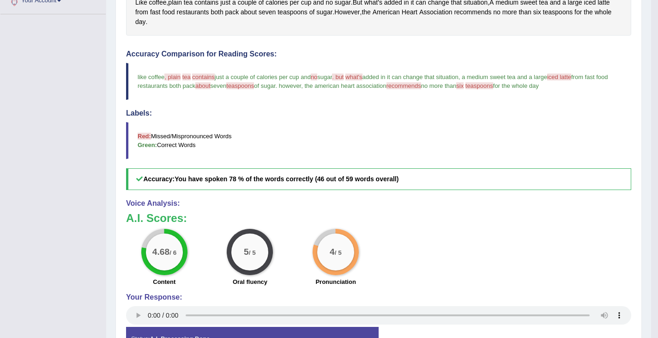
scroll to position [14, 0]
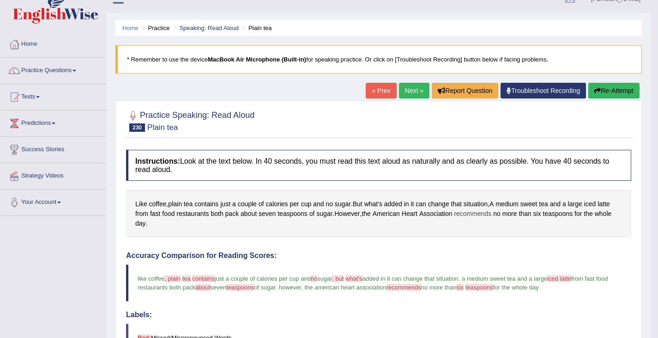
click at [481, 211] on span "recommends" at bounding box center [472, 214] width 37 height 10
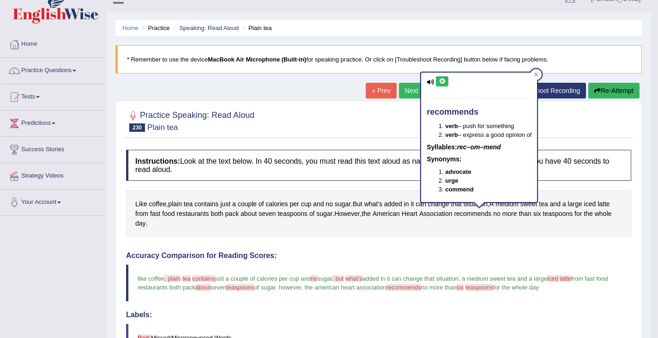
click at [445, 76] on div "recommends verb – push for something verb – express a good opinion of Syllables…" at bounding box center [479, 136] width 116 height 129
click at [441, 78] on button at bounding box center [442, 81] width 12 height 10
click at [441, 81] on icon at bounding box center [442, 81] width 7 height 6
click at [536, 71] on div at bounding box center [536, 74] width 11 height 11
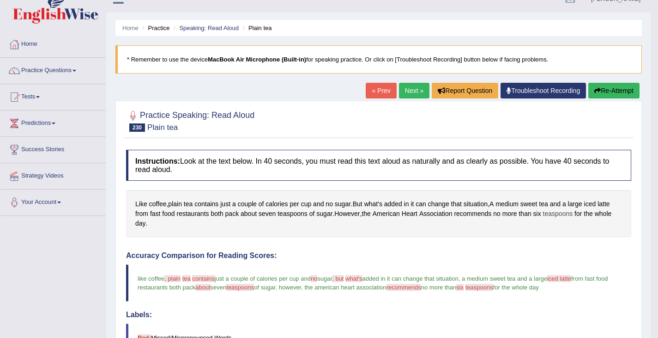
click at [559, 214] on span "teaspoons" at bounding box center [558, 214] width 30 height 10
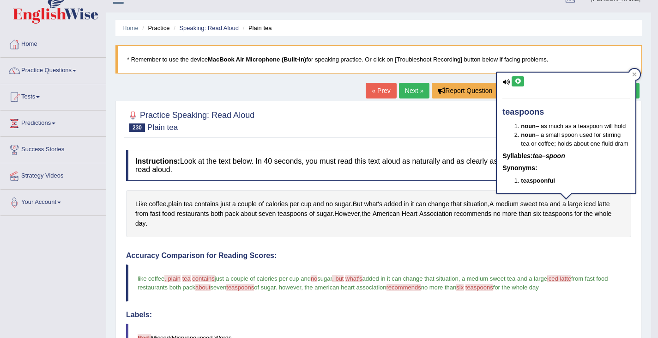
click at [517, 84] on button at bounding box center [518, 81] width 12 height 10
click at [517, 84] on icon at bounding box center [517, 81] width 7 height 6
click at [446, 122] on div at bounding box center [378, 120] width 505 height 28
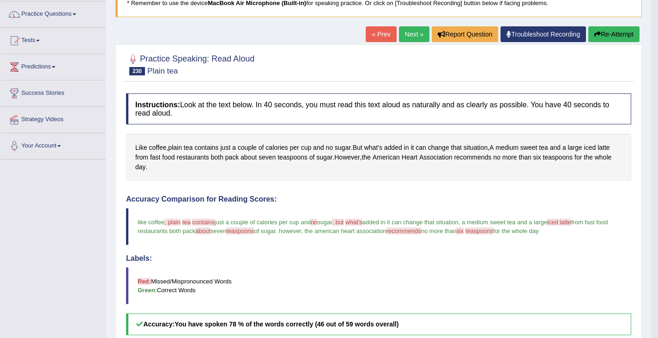
scroll to position [70, 0]
click at [608, 33] on button "Re-Attempt" at bounding box center [613, 35] width 51 height 16
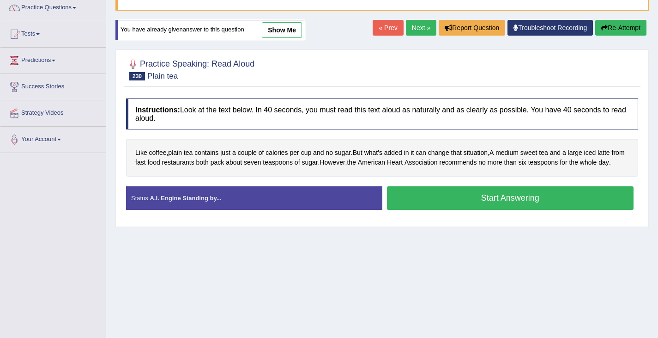
click at [500, 172] on div "Like coffee , plain tea contains just a couple of calories per cup and no sugar…" at bounding box center [382, 157] width 512 height 37
click at [456, 210] on button "Start Answering" at bounding box center [510, 198] width 247 height 24
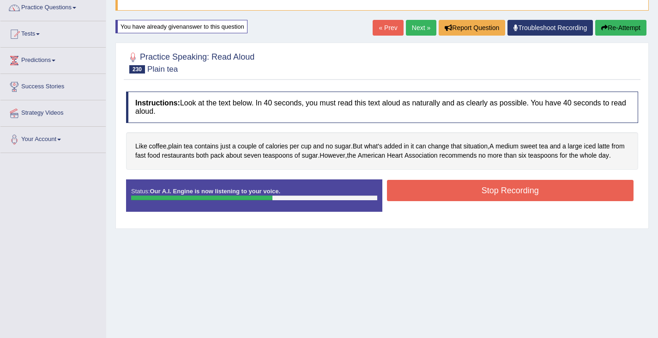
click at [442, 201] on button "Stop Recording" at bounding box center [510, 190] width 247 height 21
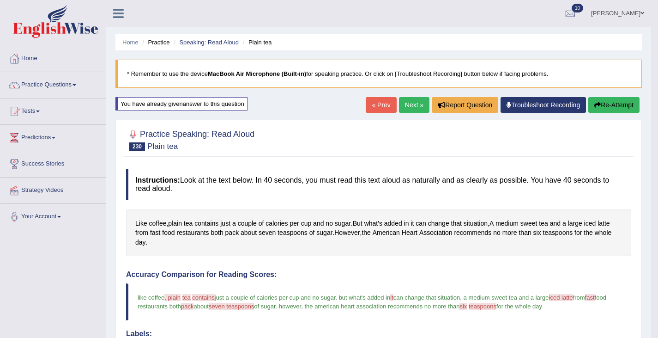
click at [406, 101] on link "Next »" at bounding box center [414, 105] width 30 height 16
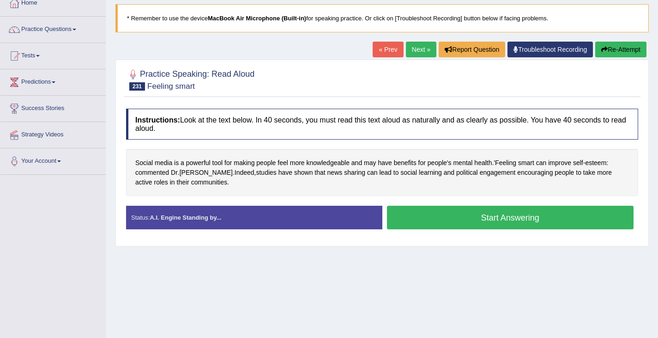
scroll to position [55, 0]
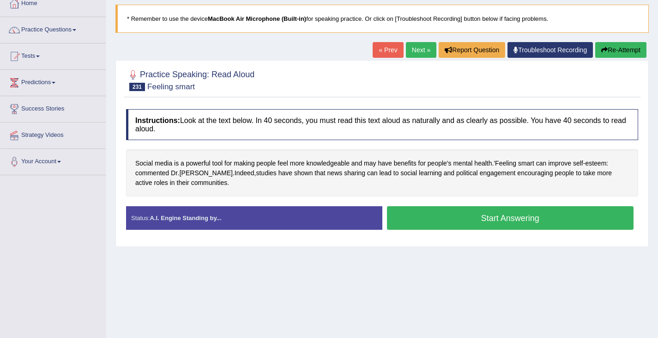
click at [465, 224] on button "Start Answering" at bounding box center [510, 218] width 247 height 24
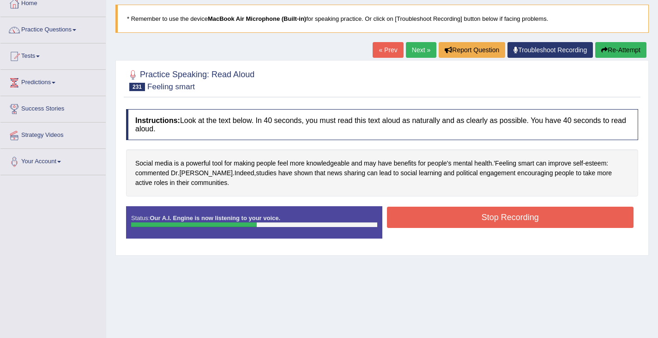
click at [447, 221] on button "Stop Recording" at bounding box center [510, 216] width 247 height 21
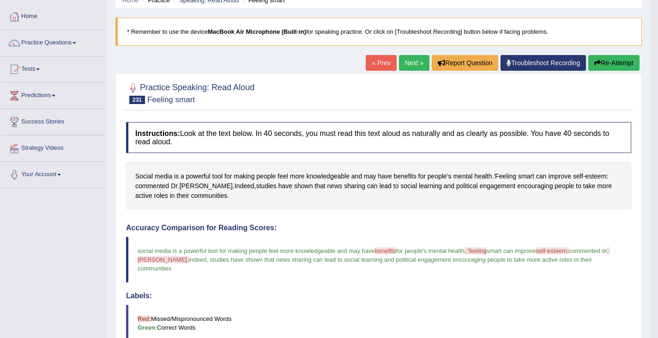
scroll to position [0, 0]
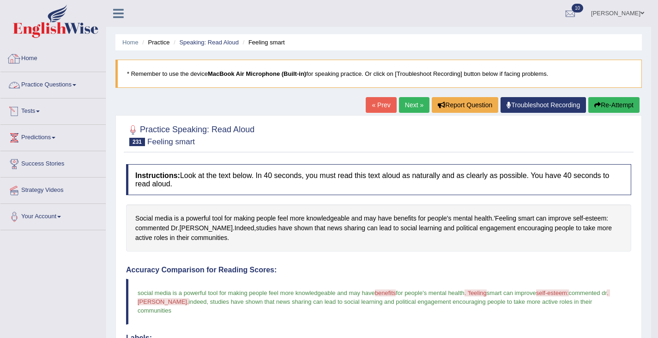
click at [48, 90] on link "Practice Questions" at bounding box center [52, 83] width 105 height 23
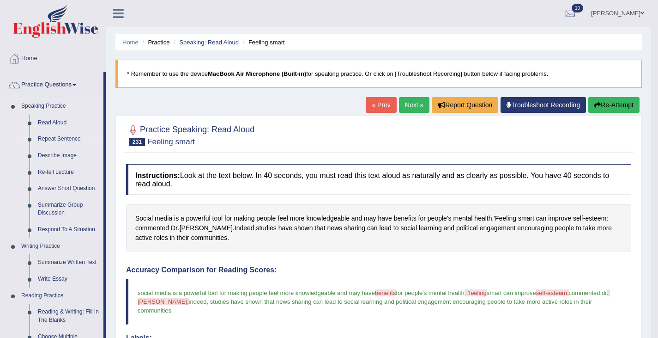
click at [49, 138] on link "Repeat Sentence" at bounding box center [69, 139] width 70 height 17
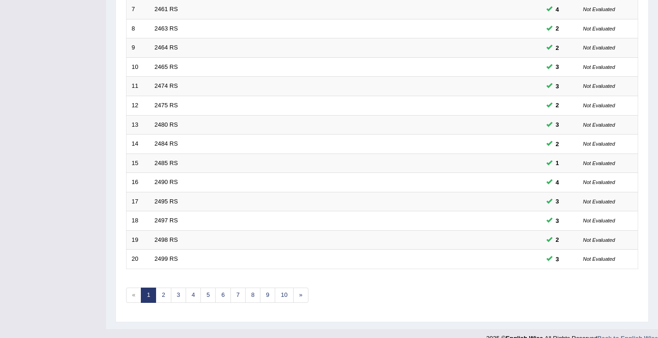
scroll to position [274, 0]
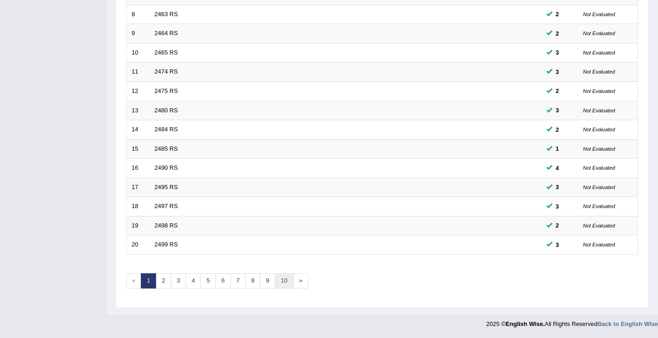
click at [284, 285] on link "10" at bounding box center [284, 280] width 18 height 15
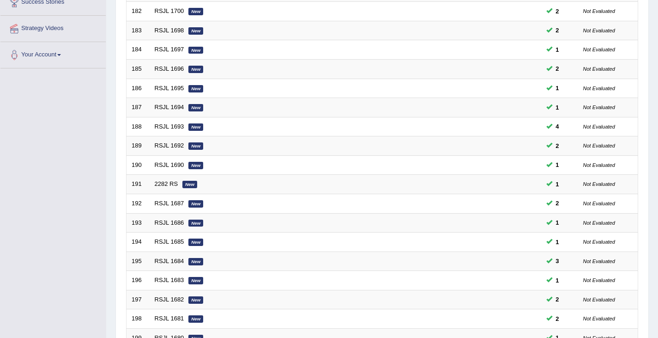
scroll to position [274, 0]
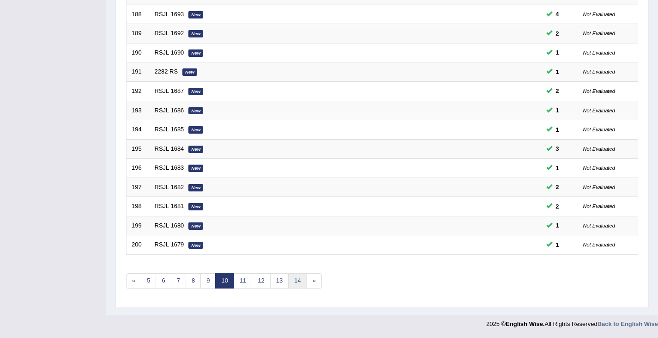
click at [300, 279] on link "14" at bounding box center [297, 280] width 18 height 15
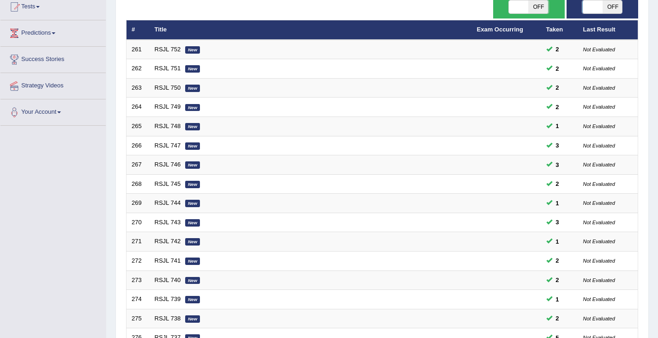
scroll to position [274, 0]
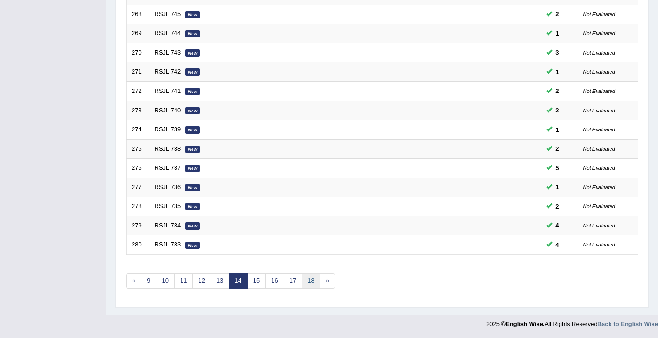
click at [312, 283] on link "18" at bounding box center [310, 280] width 18 height 15
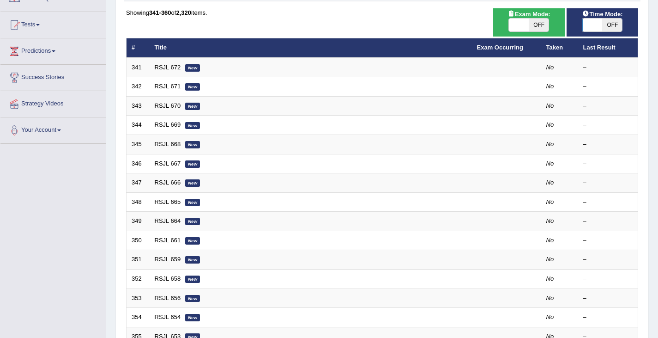
scroll to position [274, 0]
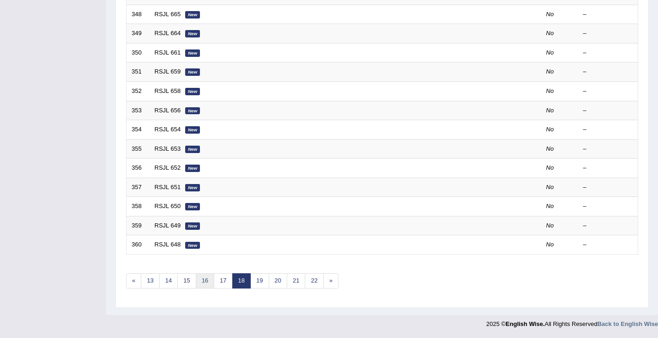
click at [208, 281] on link "16" at bounding box center [205, 280] width 18 height 15
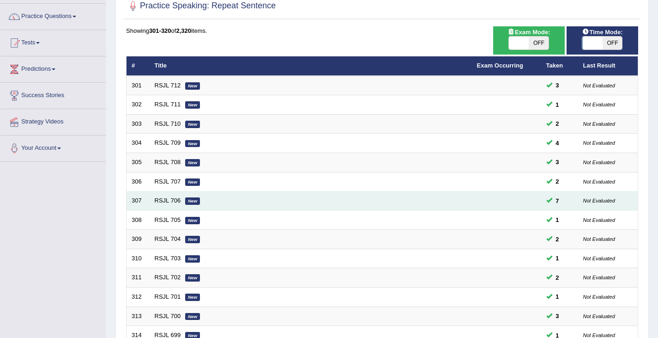
scroll to position [274, 0]
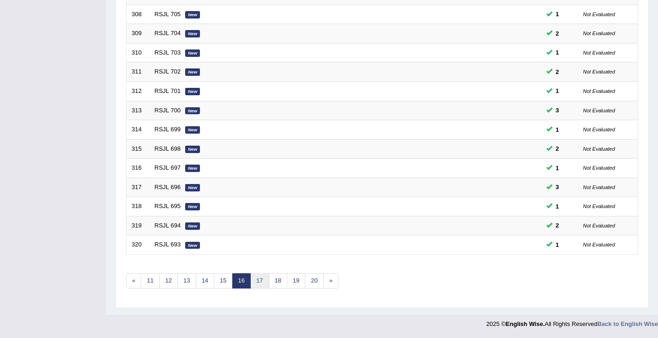
click at [263, 283] on link "17" at bounding box center [259, 280] width 18 height 15
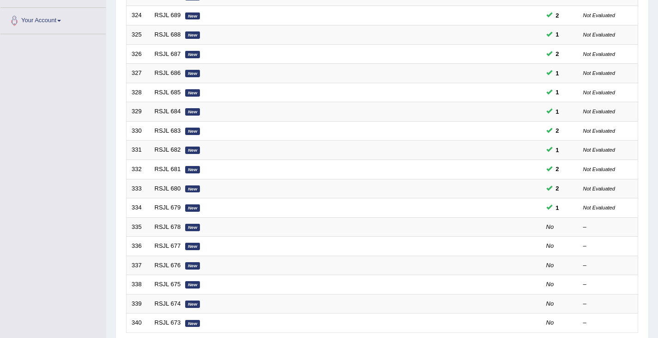
scroll to position [274, 0]
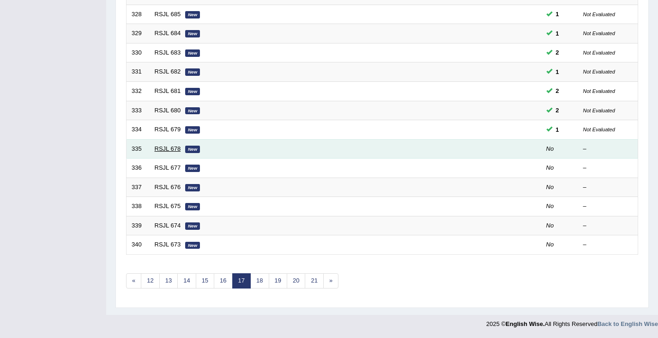
click at [162, 151] on link "RSJL 678" at bounding box center [168, 148] width 26 height 7
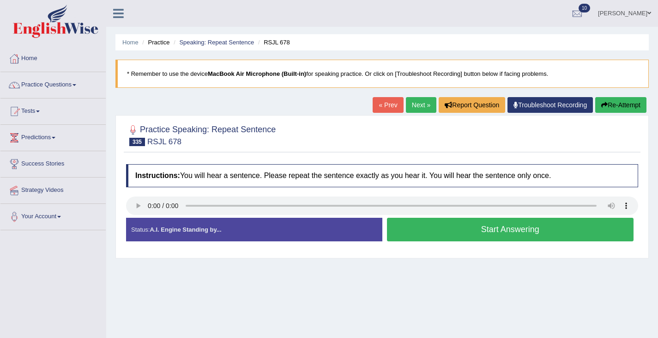
click at [476, 231] on button "Start Answering" at bounding box center [510, 229] width 247 height 24
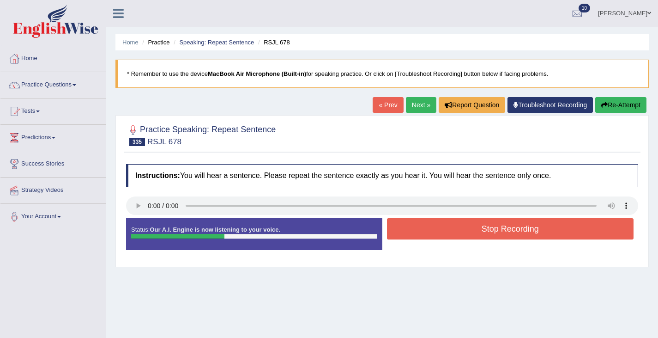
click at [498, 224] on button "Stop Recording" at bounding box center [510, 228] width 247 height 21
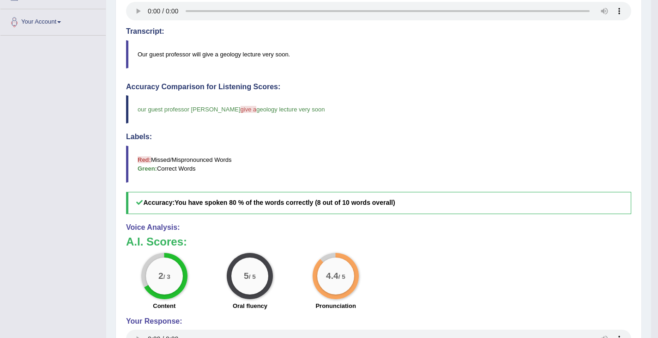
scroll to position [224, 0]
